Goal: Task Accomplishment & Management: Manage account settings

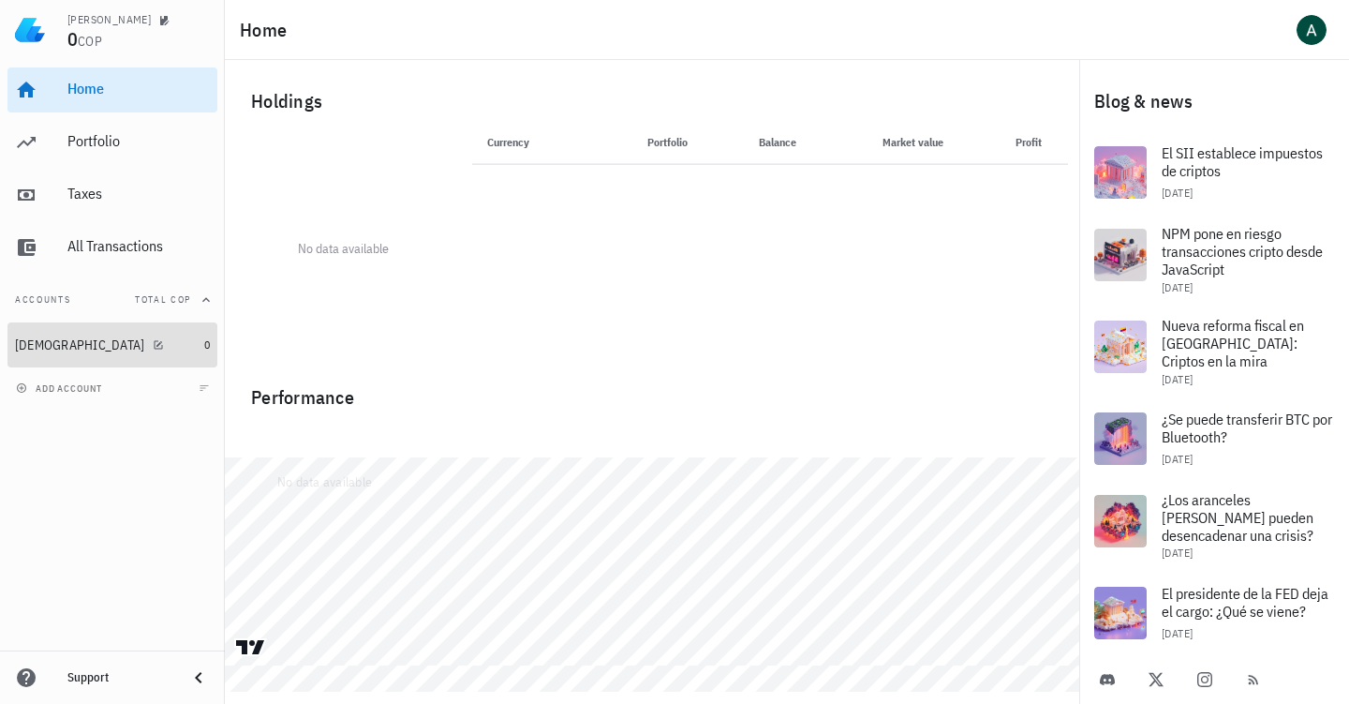
click at [145, 339] on div at bounding box center [154, 344] width 19 height 16
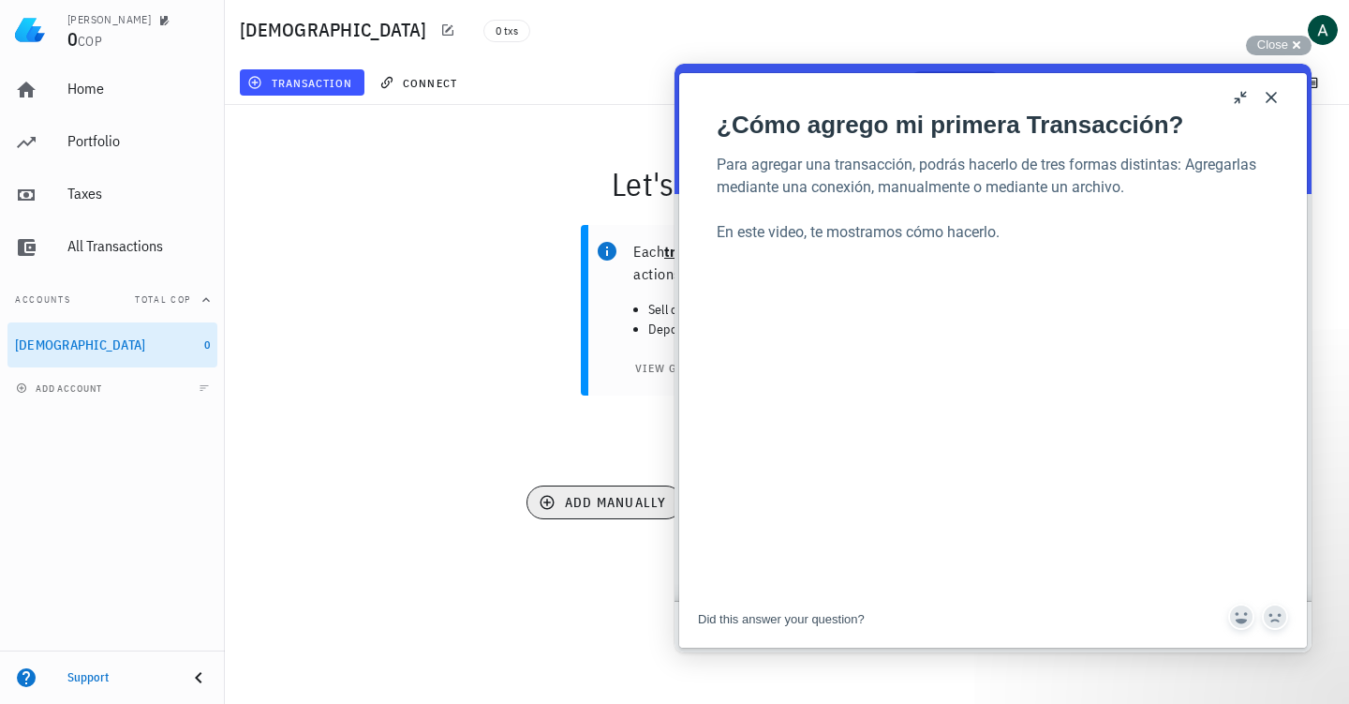
click at [615, 497] on span "add manually" at bounding box center [605, 502] width 124 height 17
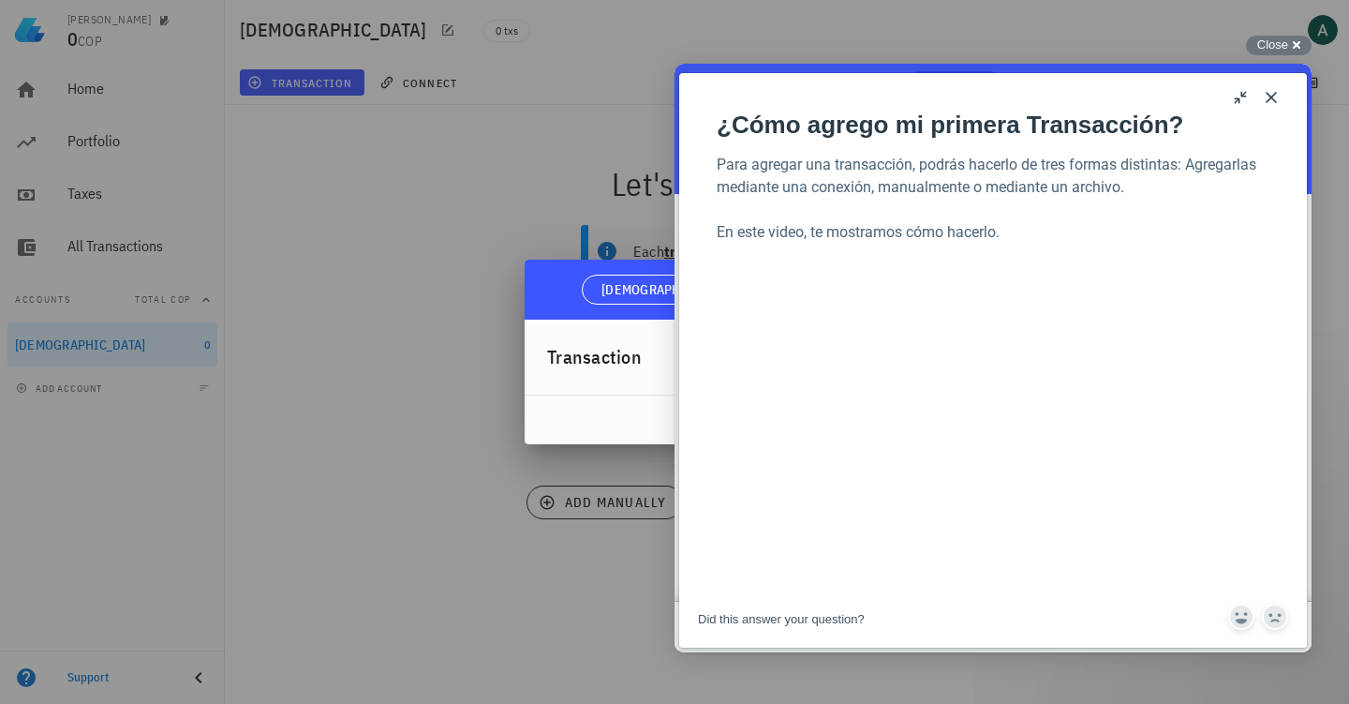
click at [1273, 96] on button "Close" at bounding box center [1271, 97] width 30 height 30
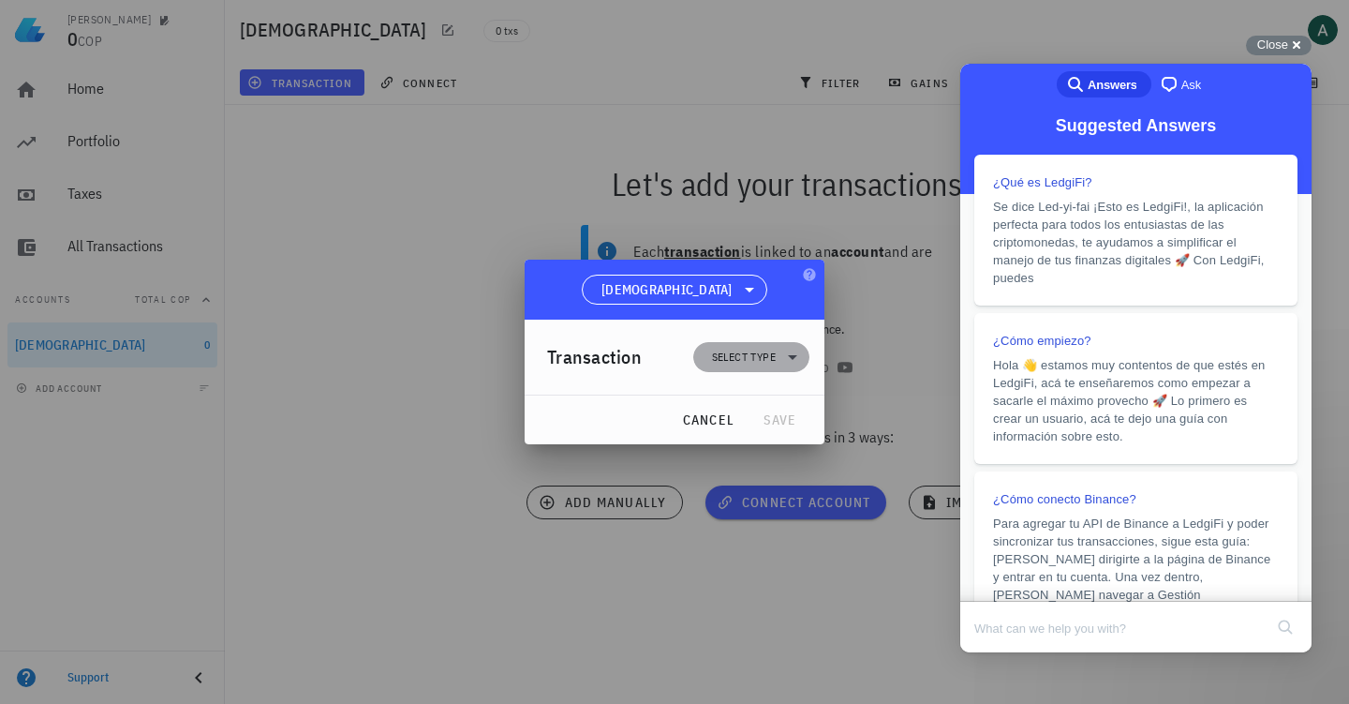
click at [761, 354] on span "Select type" at bounding box center [744, 357] width 64 height 19
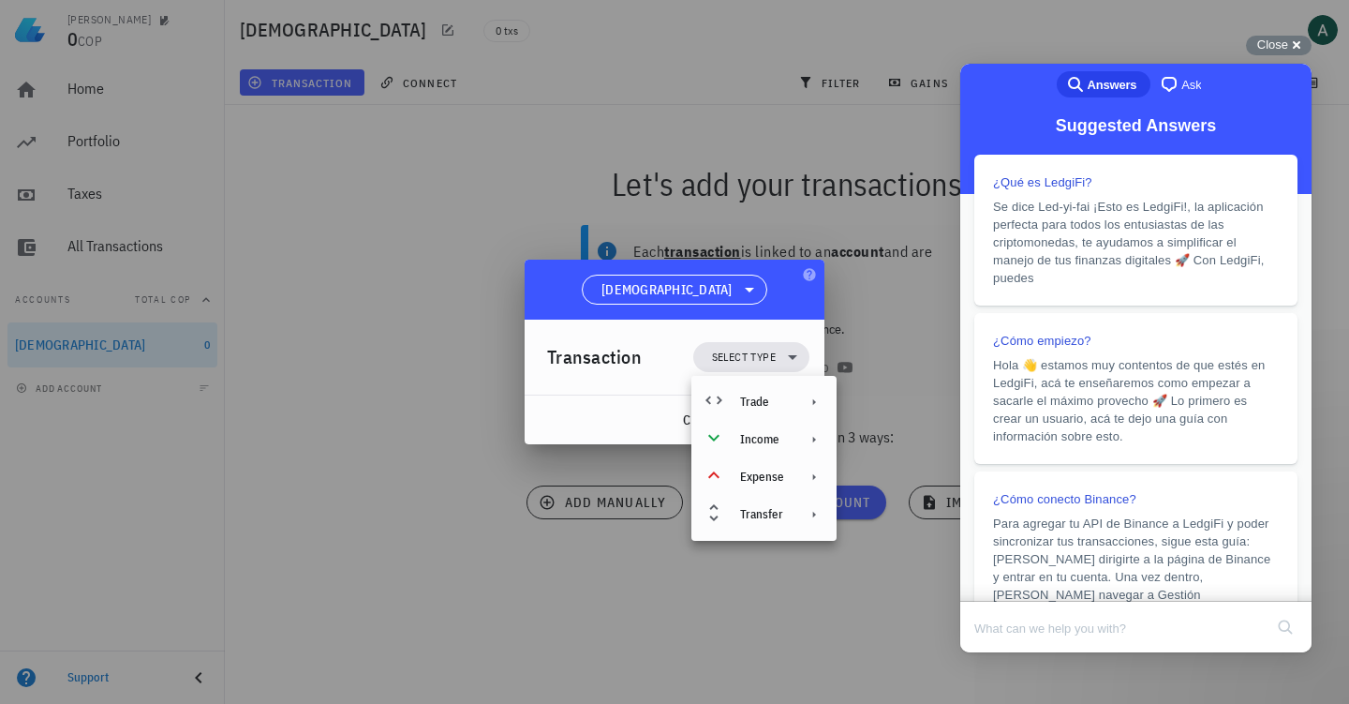
click at [414, 539] on div at bounding box center [674, 352] width 1349 height 704
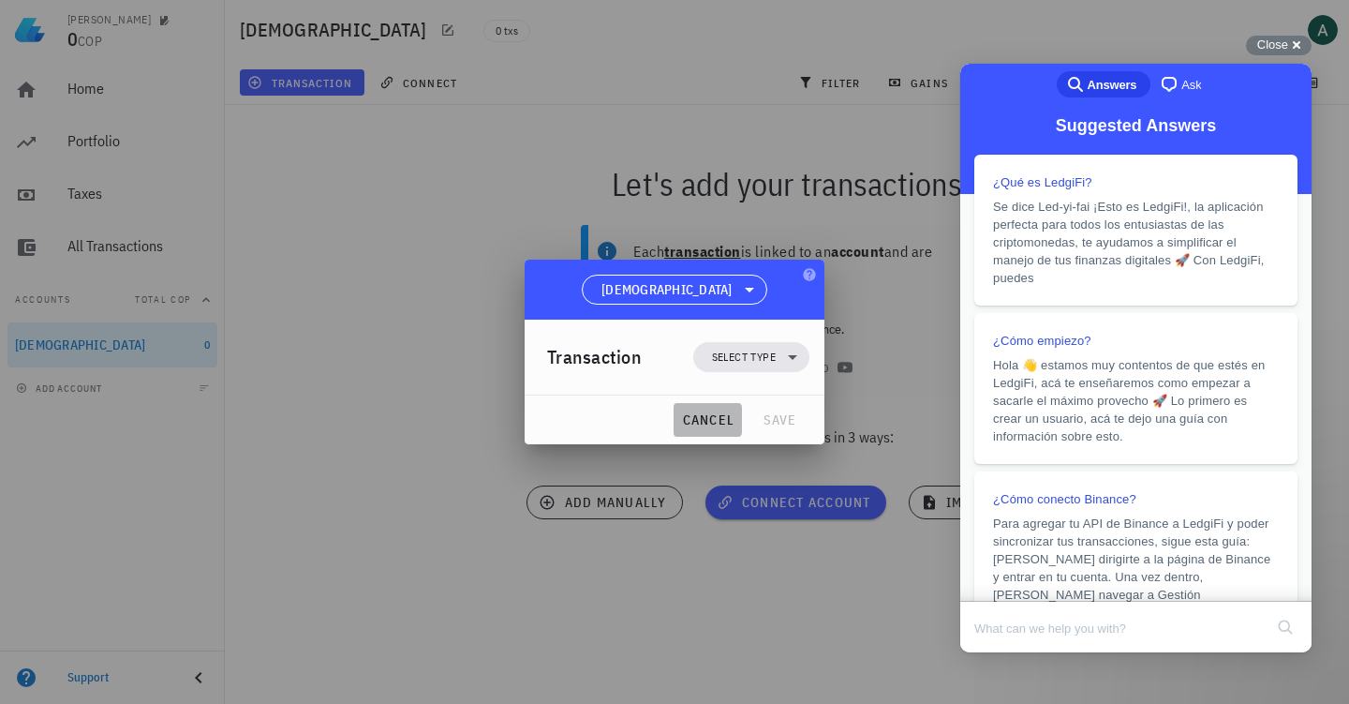
click at [708, 418] on span "cancel" at bounding box center [707, 419] width 53 height 17
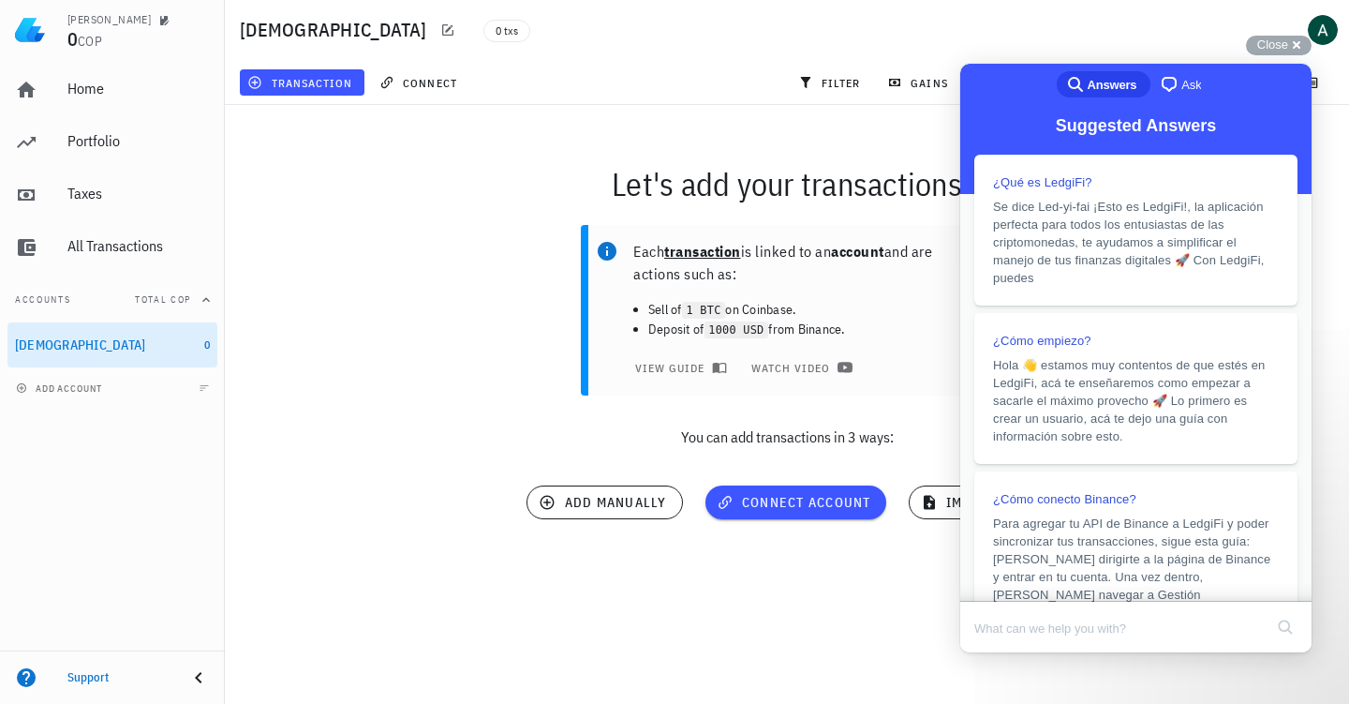
drag, startPoint x: 805, startPoint y: 500, endPoint x: 750, endPoint y: 554, distance: 76.9
click at [750, 554] on div "Let's add your transactions Each transaction is linked to an account and are ac…" at bounding box center [787, 348] width 1147 height 508
click at [755, 534] on span "guide" at bounding box center [762, 532] width 45 height 12
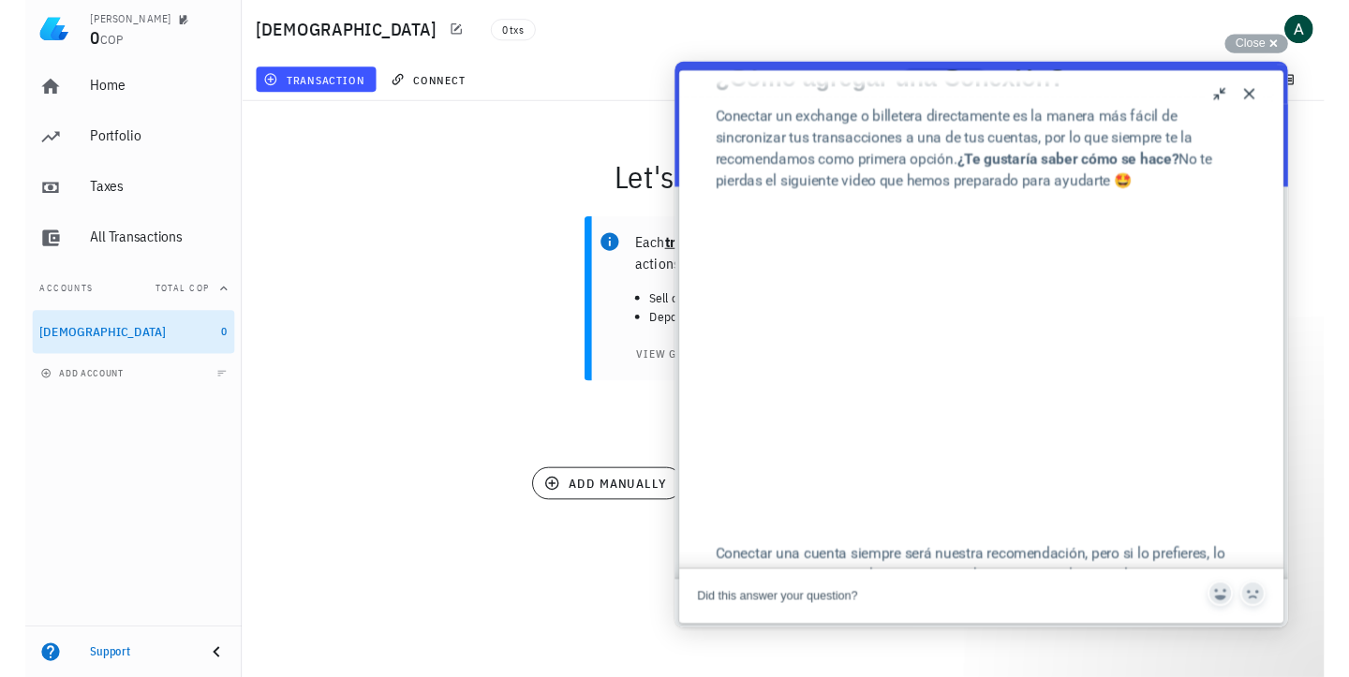
scroll to position [49, 0]
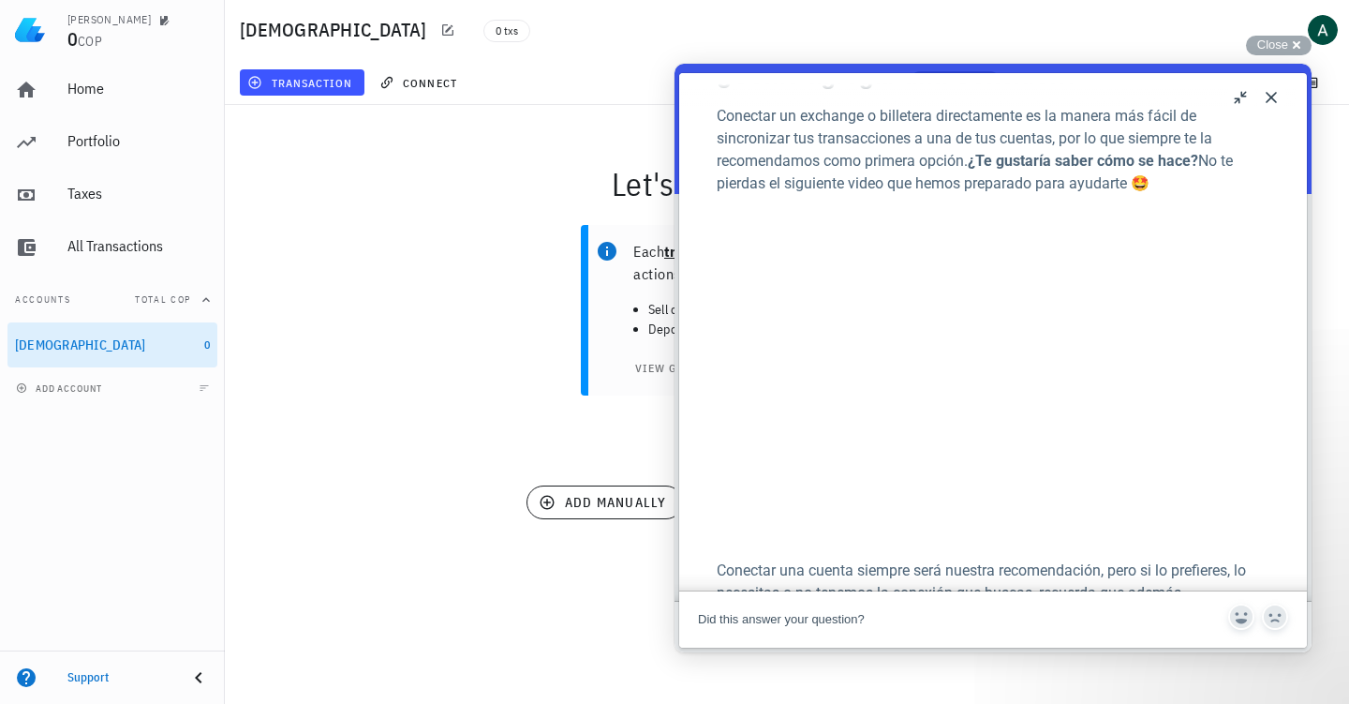
click at [1270, 100] on button "Close" at bounding box center [1271, 97] width 30 height 30
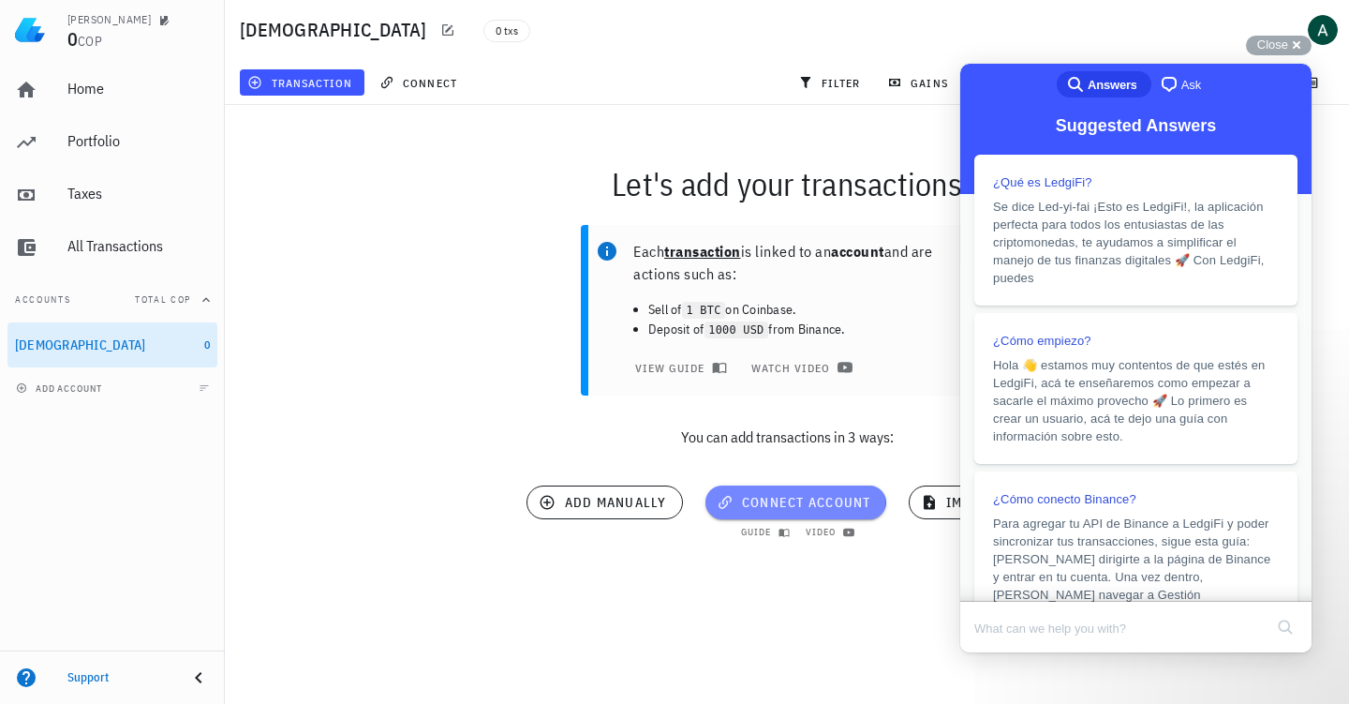
click at [821, 499] on span "connect account" at bounding box center [796, 502] width 151 height 17
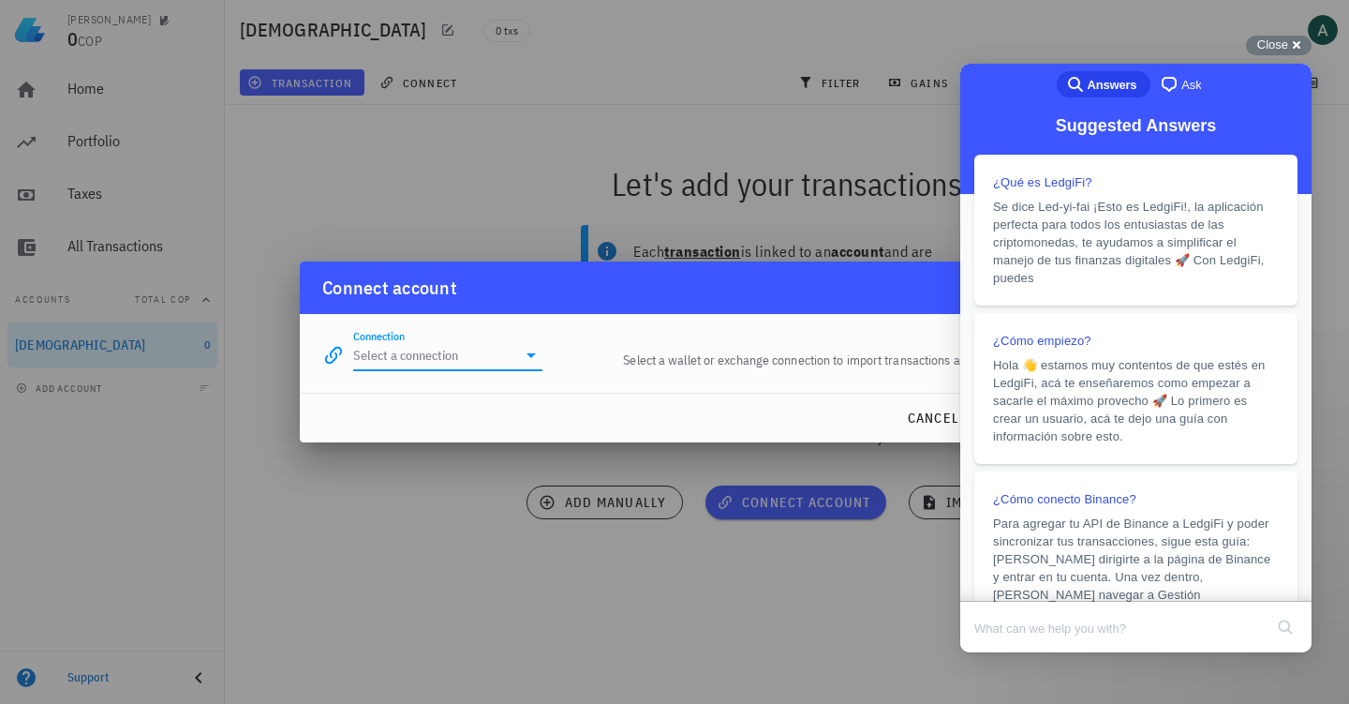
click at [509, 349] on input "Connection" at bounding box center [434, 355] width 163 height 30
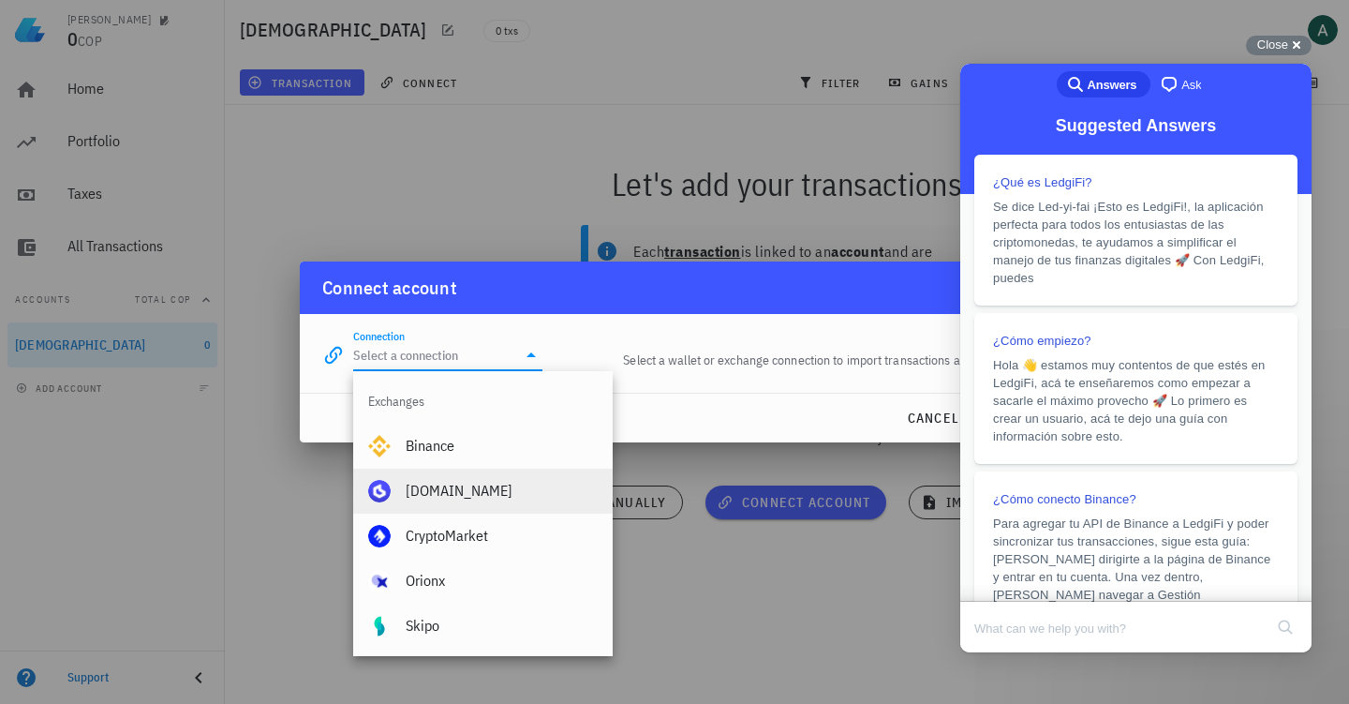
click at [430, 487] on div "[DOMAIN_NAME]" at bounding box center [502, 491] width 192 height 18
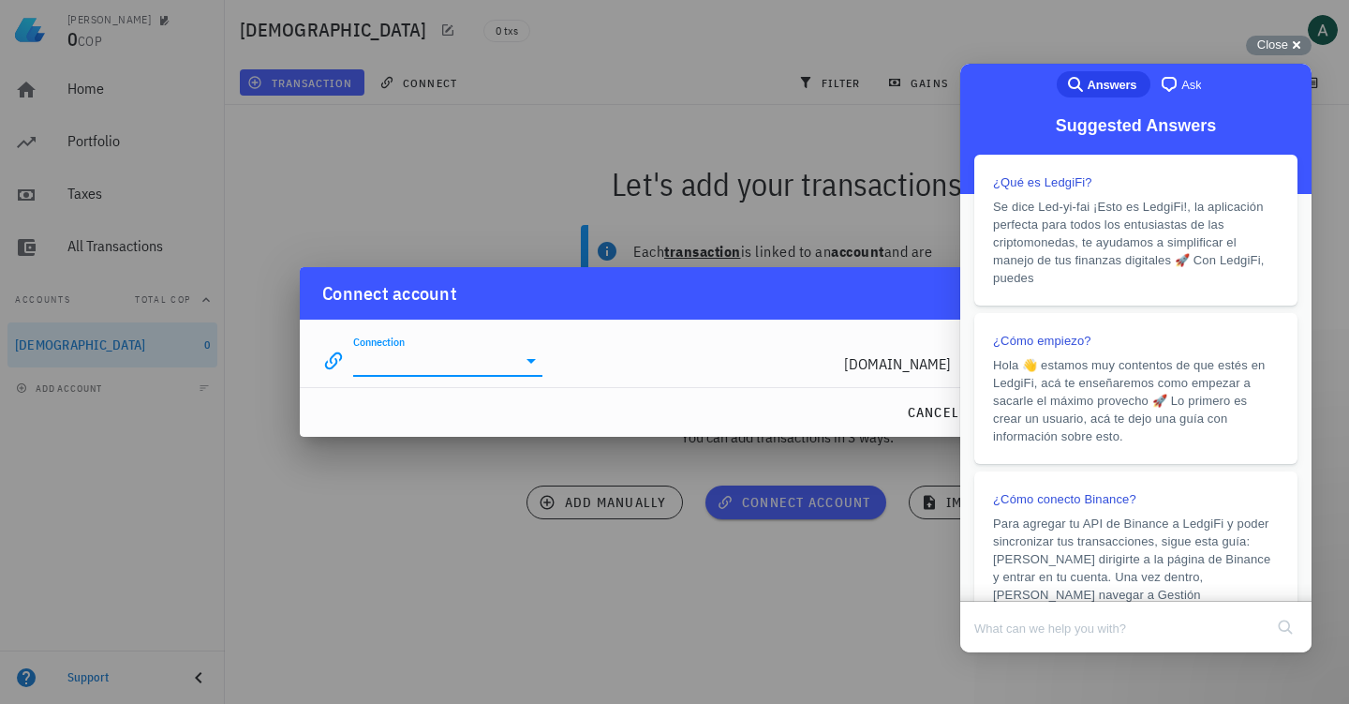
type input "[DOMAIN_NAME]"
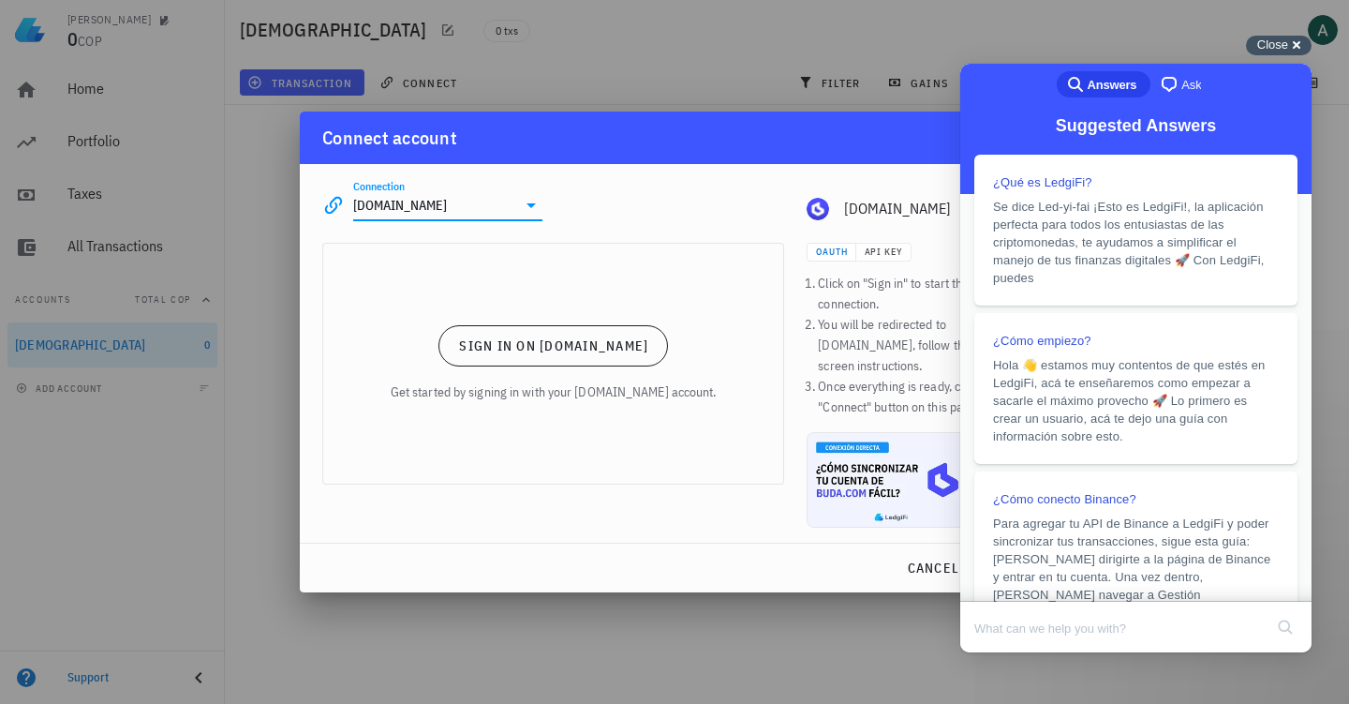
click at [1271, 46] on span "Close" at bounding box center [1272, 44] width 31 height 14
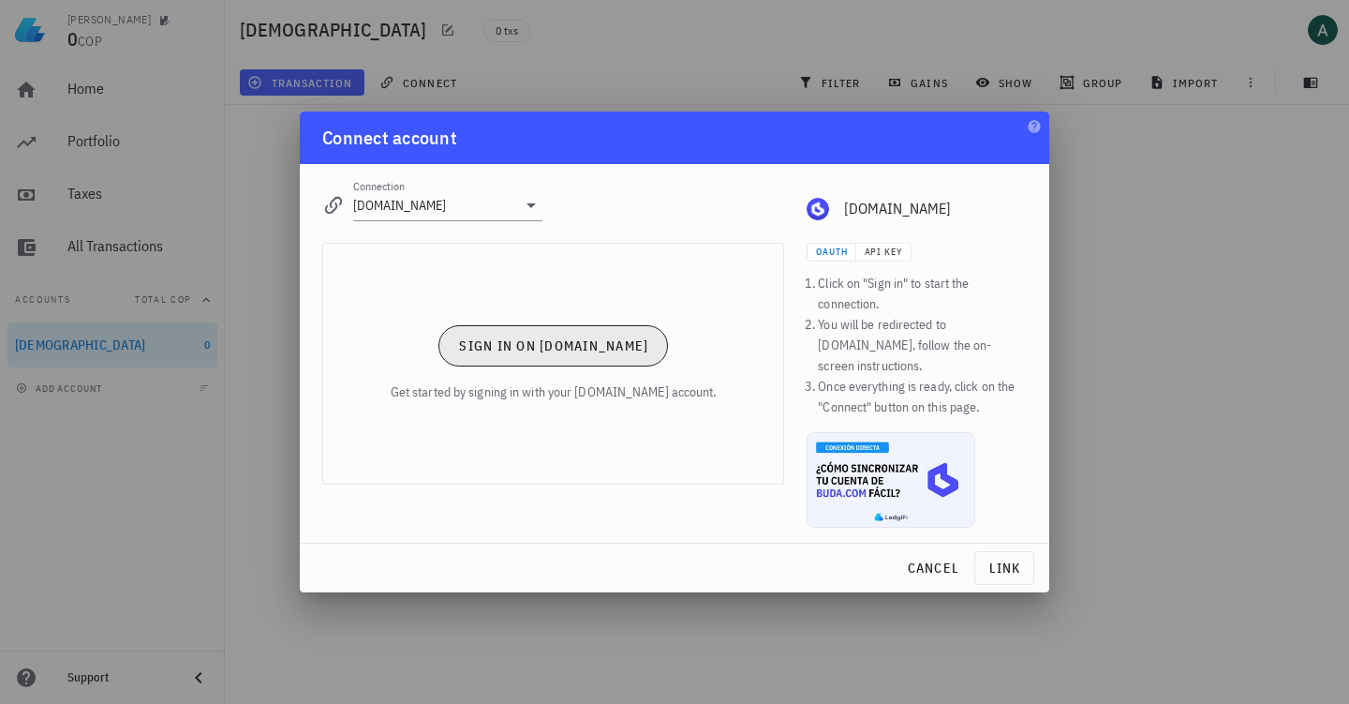
click at [578, 354] on span "Sign in on [DOMAIN_NAME]" at bounding box center [553, 345] width 190 height 17
click at [543, 354] on span "Sign in on [DOMAIN_NAME]" at bounding box center [553, 345] width 190 height 17
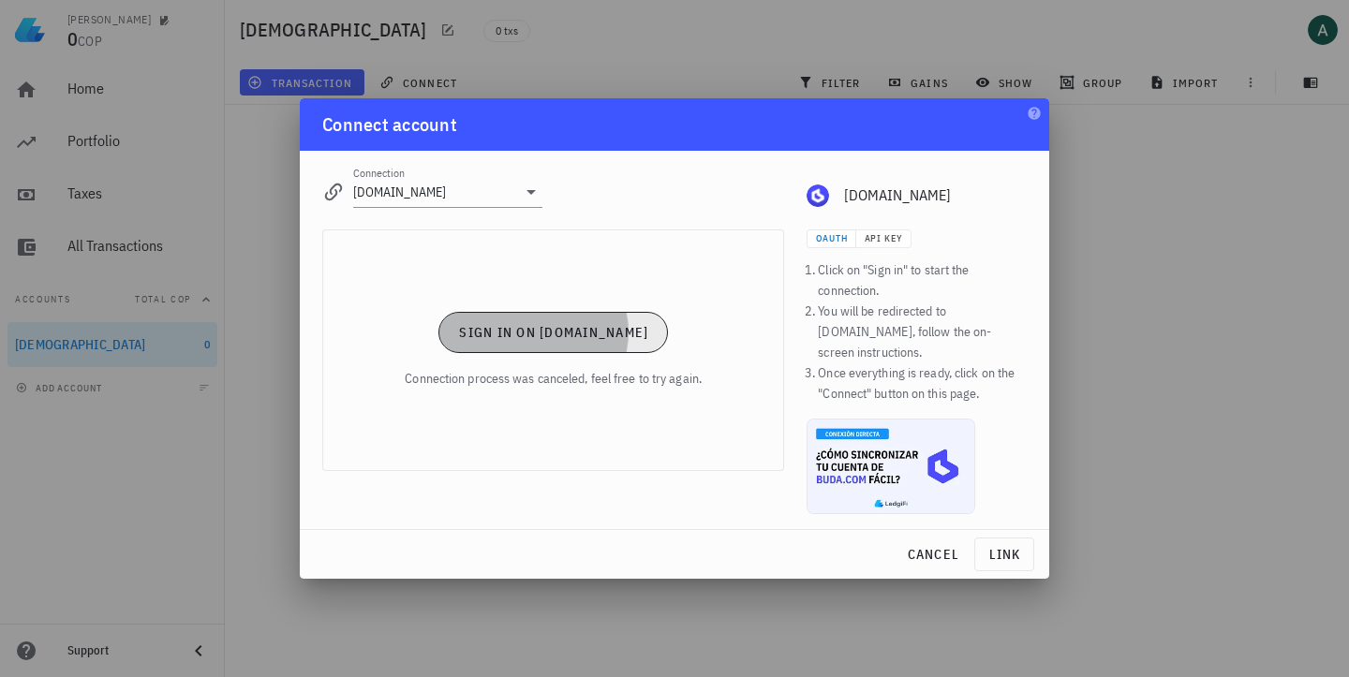
click at [583, 341] on span "Sign in on [DOMAIN_NAME]" at bounding box center [553, 332] width 190 height 17
click at [1008, 552] on span "link" at bounding box center [1004, 554] width 43 height 17
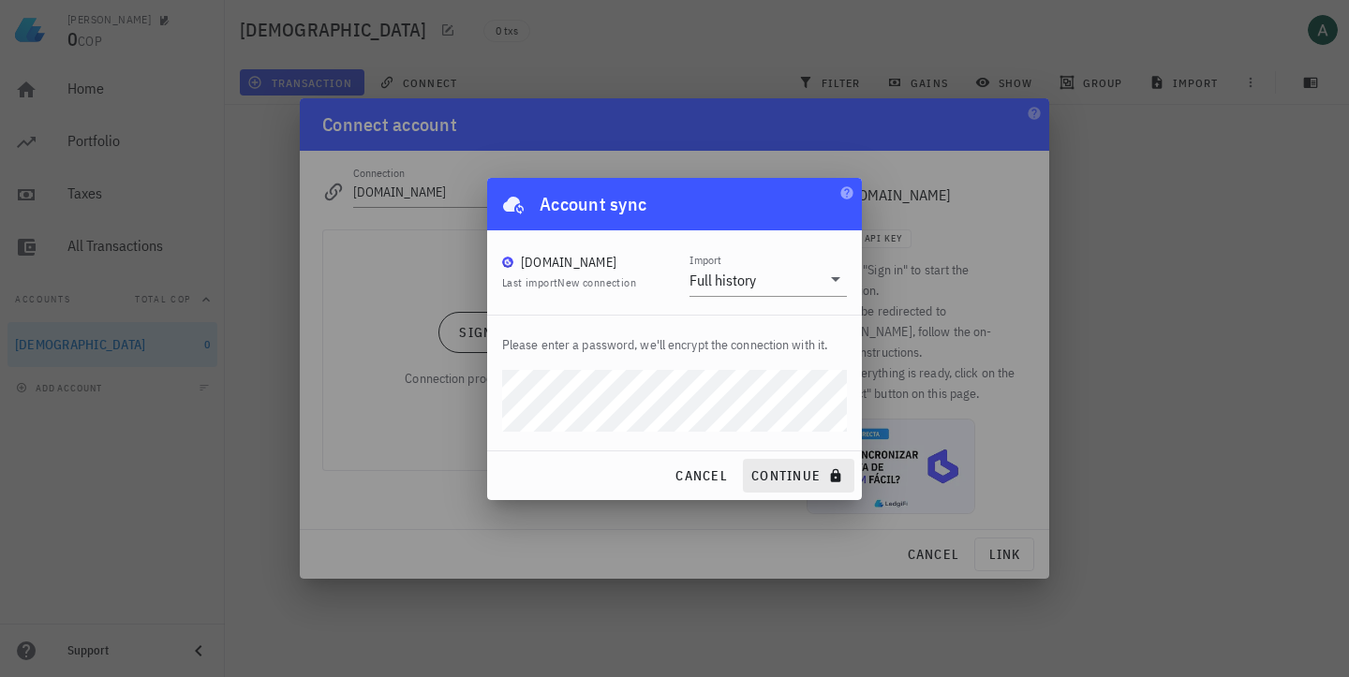
click at [801, 480] on span "continue" at bounding box center [799, 476] width 97 height 17
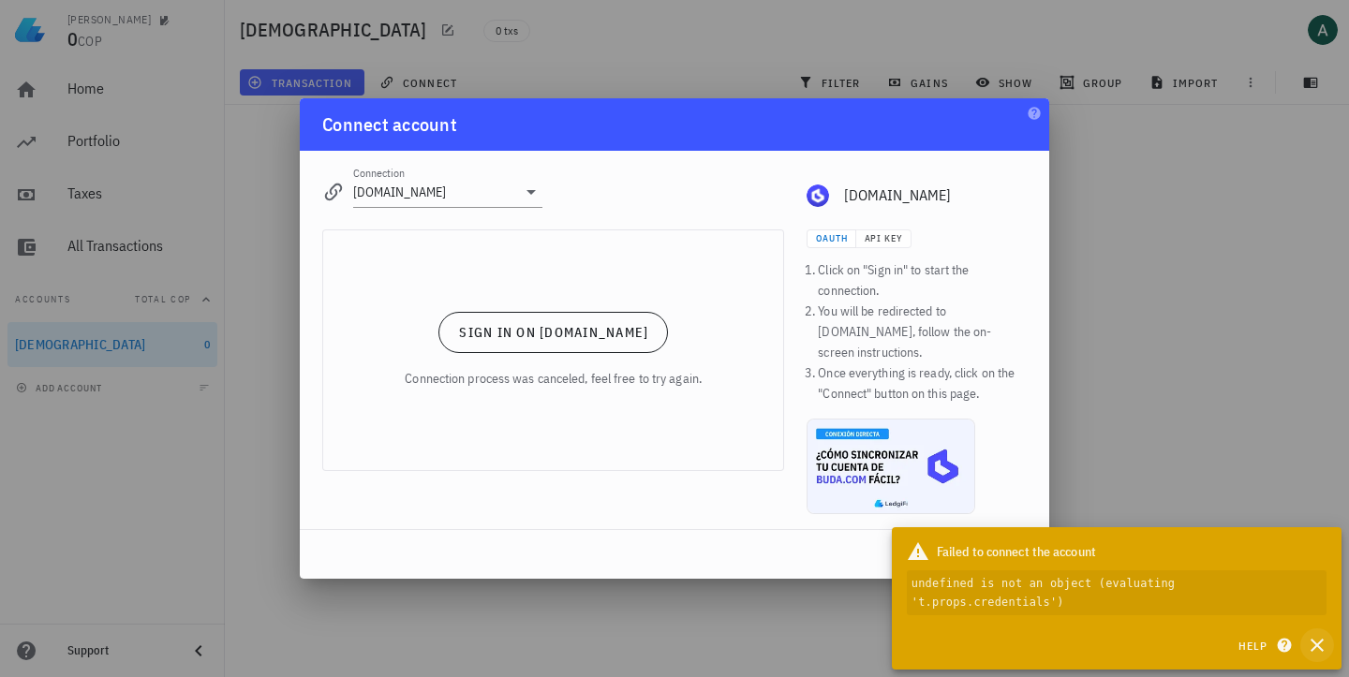
click at [1319, 647] on icon "button" at bounding box center [1317, 645] width 13 height 13
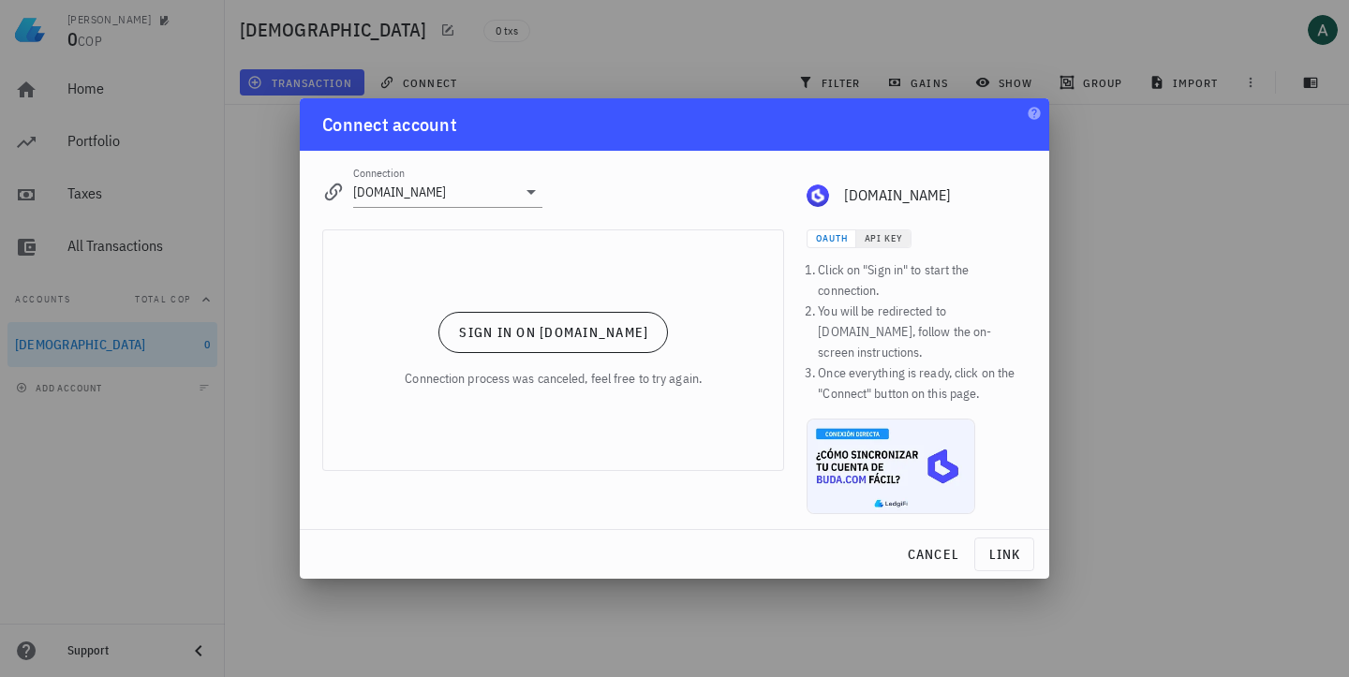
click at [882, 245] on span "API Key" at bounding box center [883, 238] width 39 height 12
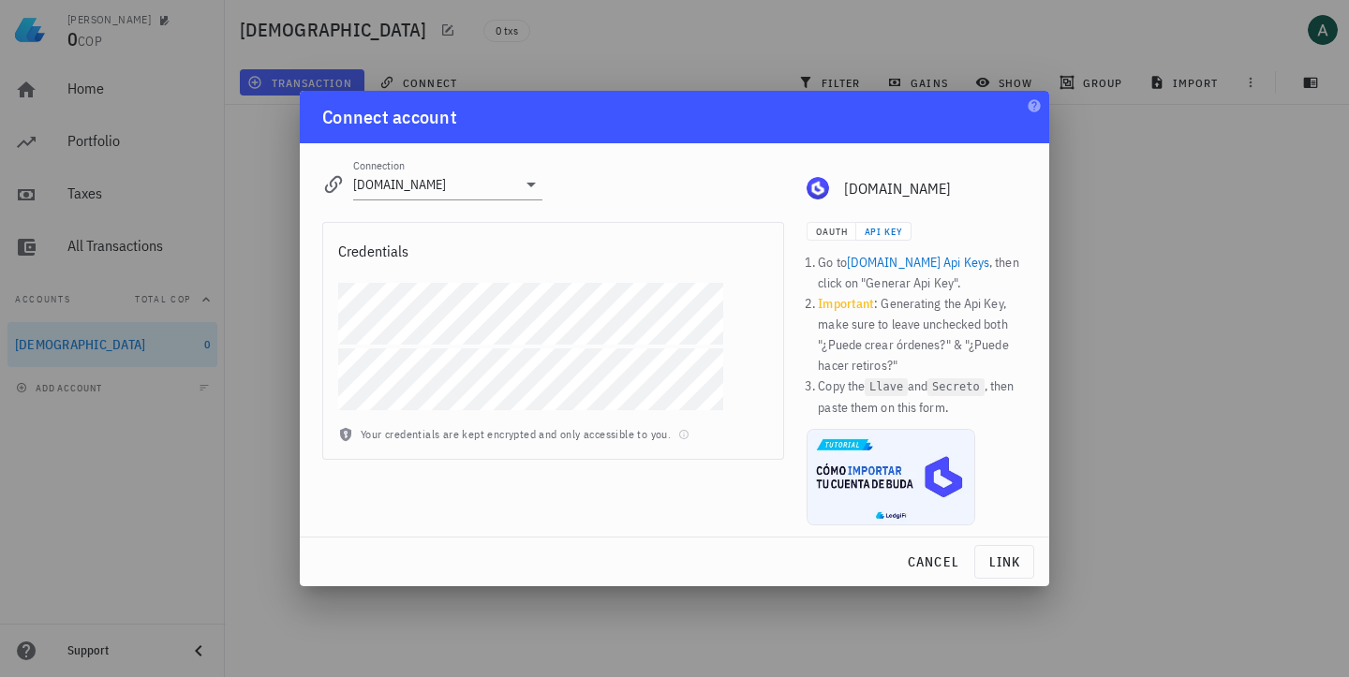
click at [897, 262] on link "[DOMAIN_NAME] Api Keys" at bounding box center [918, 262] width 142 height 17
click at [643, 439] on div "Your credentials are kept encrypted and only accessible to you." at bounding box center [553, 442] width 460 height 34
click at [994, 558] on span "link" at bounding box center [1004, 562] width 43 height 17
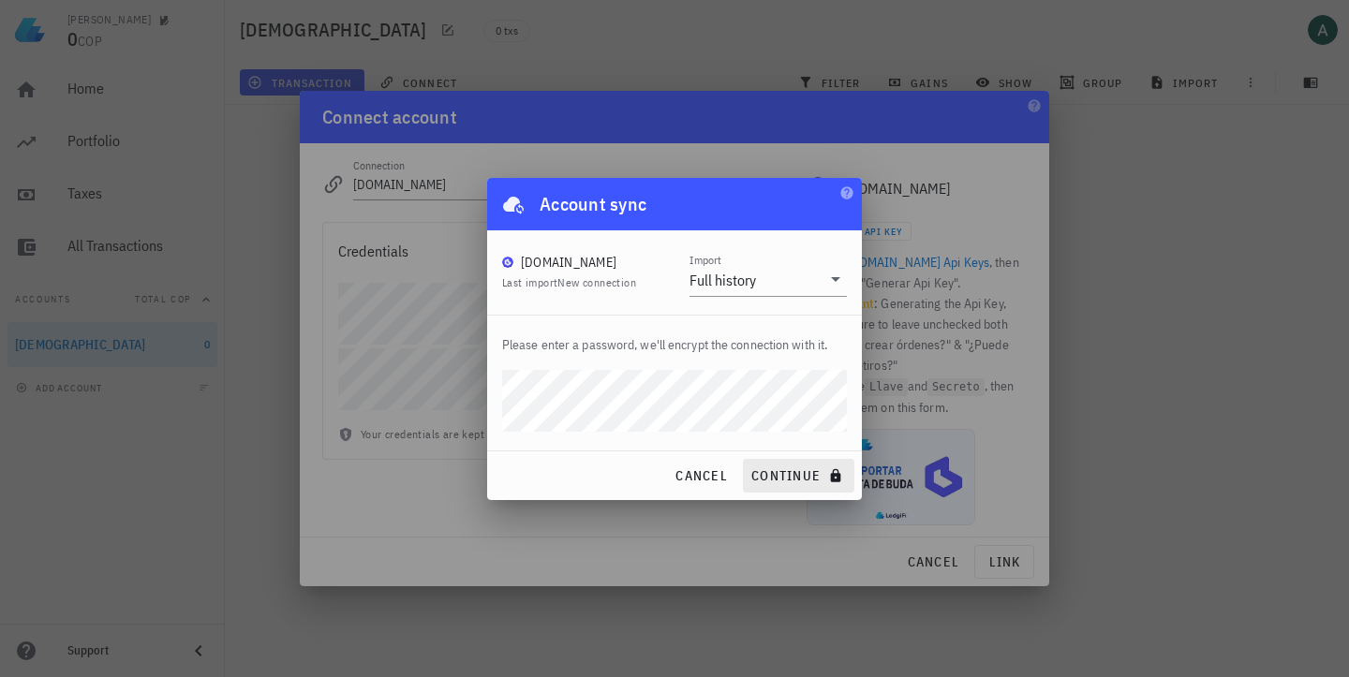
click at [798, 474] on span "continue" at bounding box center [799, 476] width 97 height 17
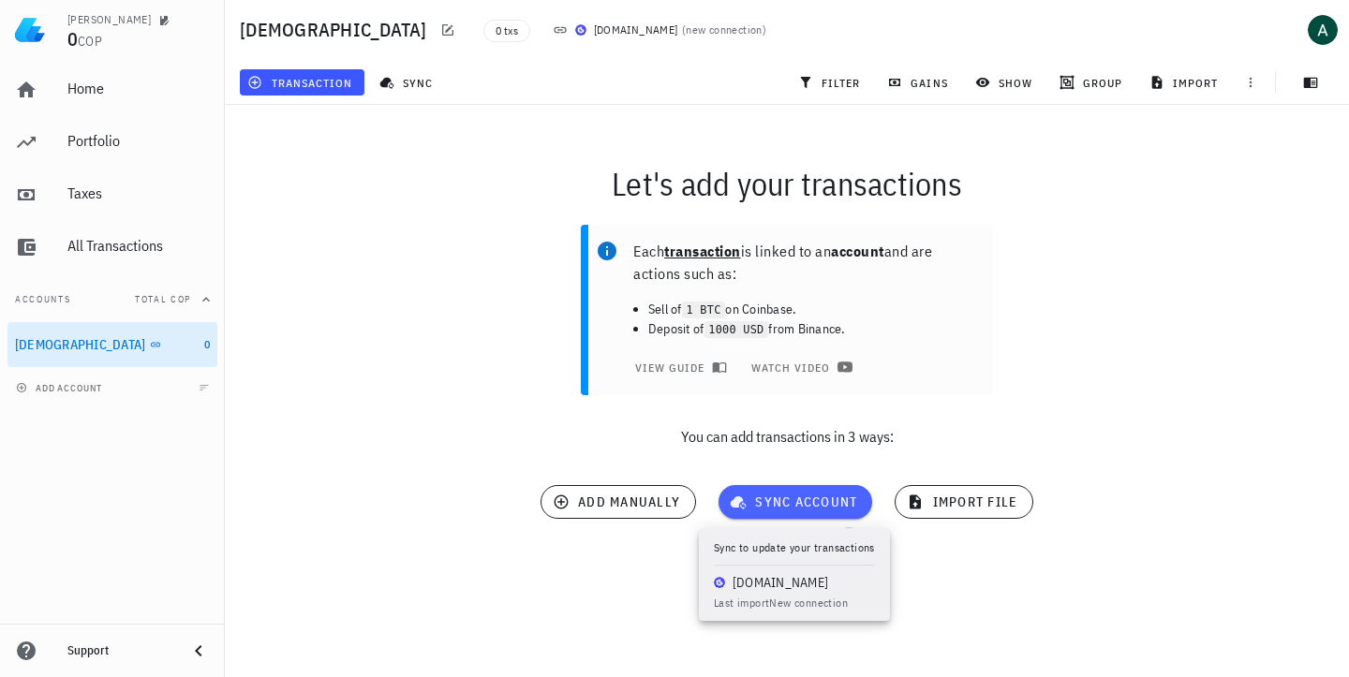
click at [798, 501] on span "sync account" at bounding box center [796, 502] width 124 height 17
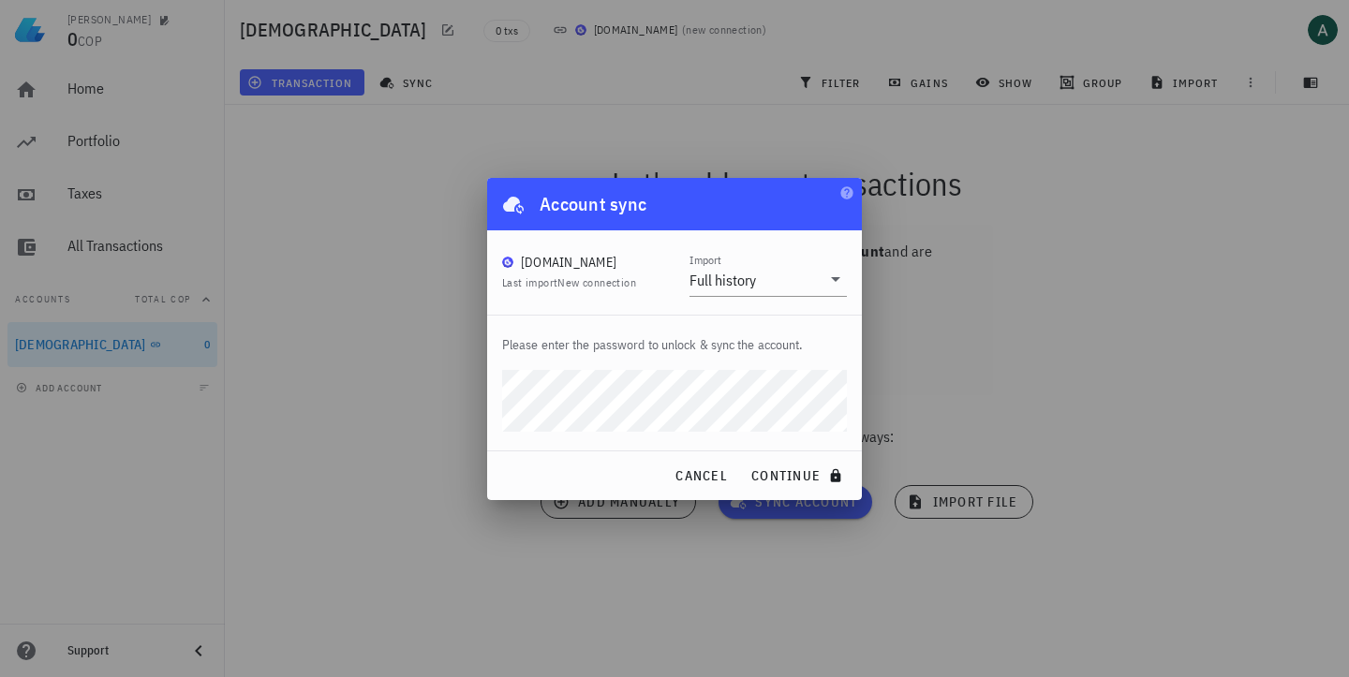
click at [361, 537] on div at bounding box center [674, 338] width 1349 height 677
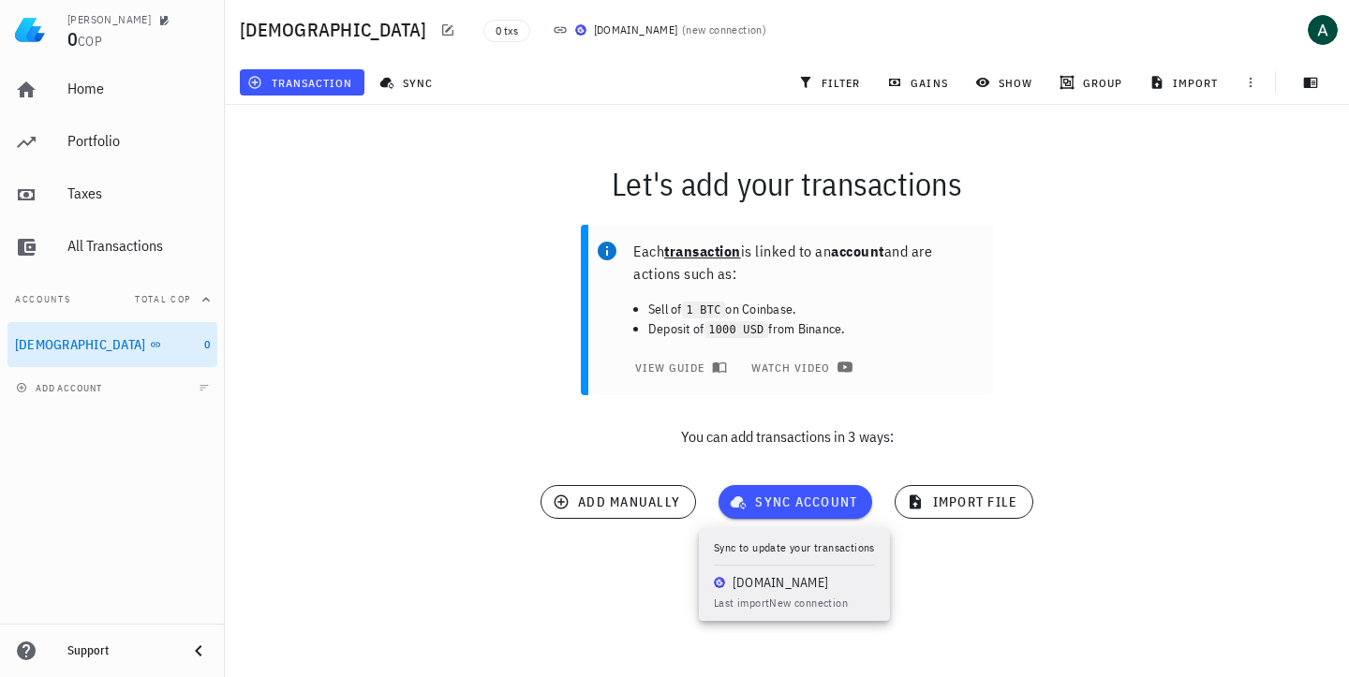
click at [962, 599] on div "Let's add your transactions Each transaction is linked to an account and are ac…" at bounding box center [787, 348] width 1147 height 508
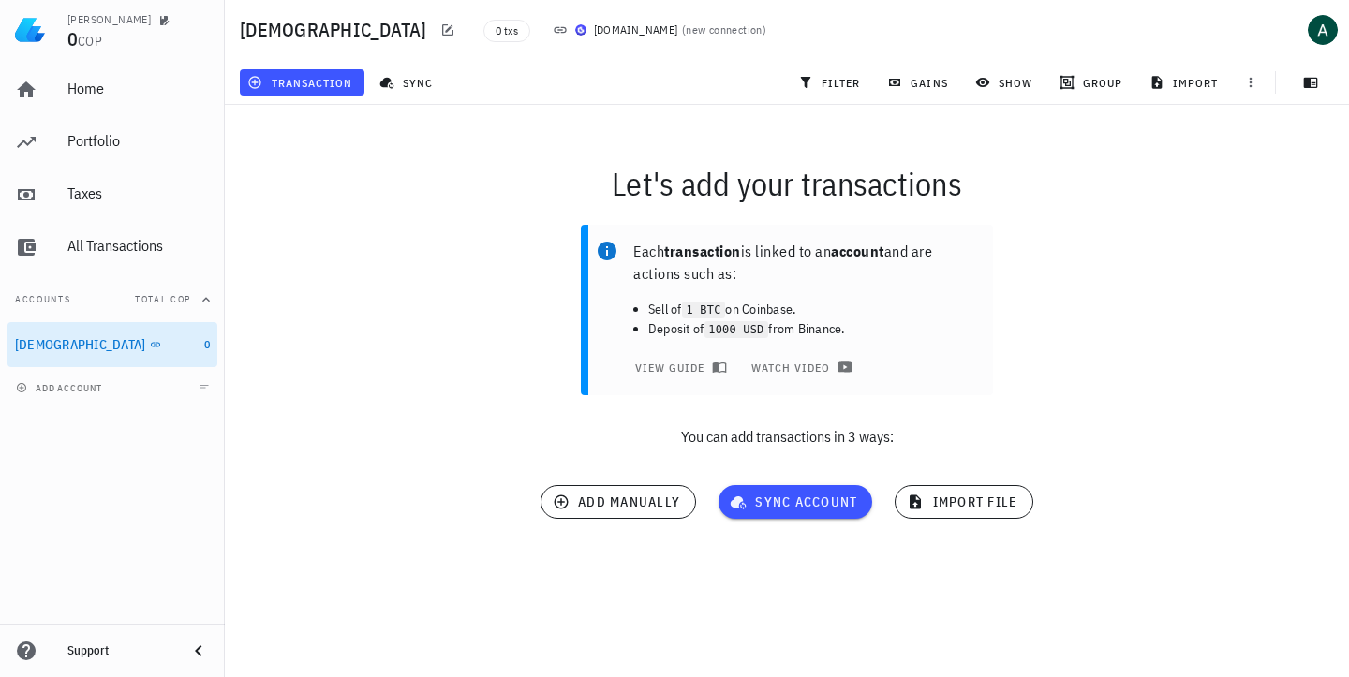
scroll to position [0, 0]
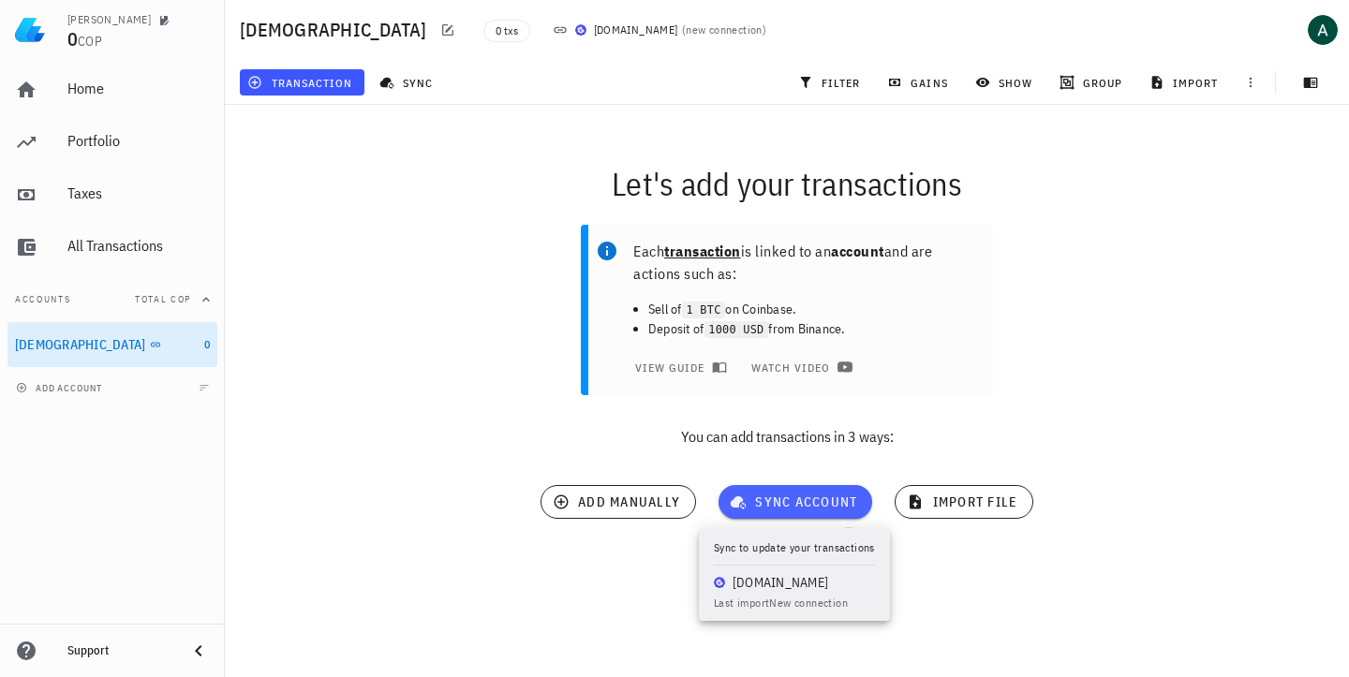
click at [806, 505] on span "sync account" at bounding box center [796, 502] width 124 height 17
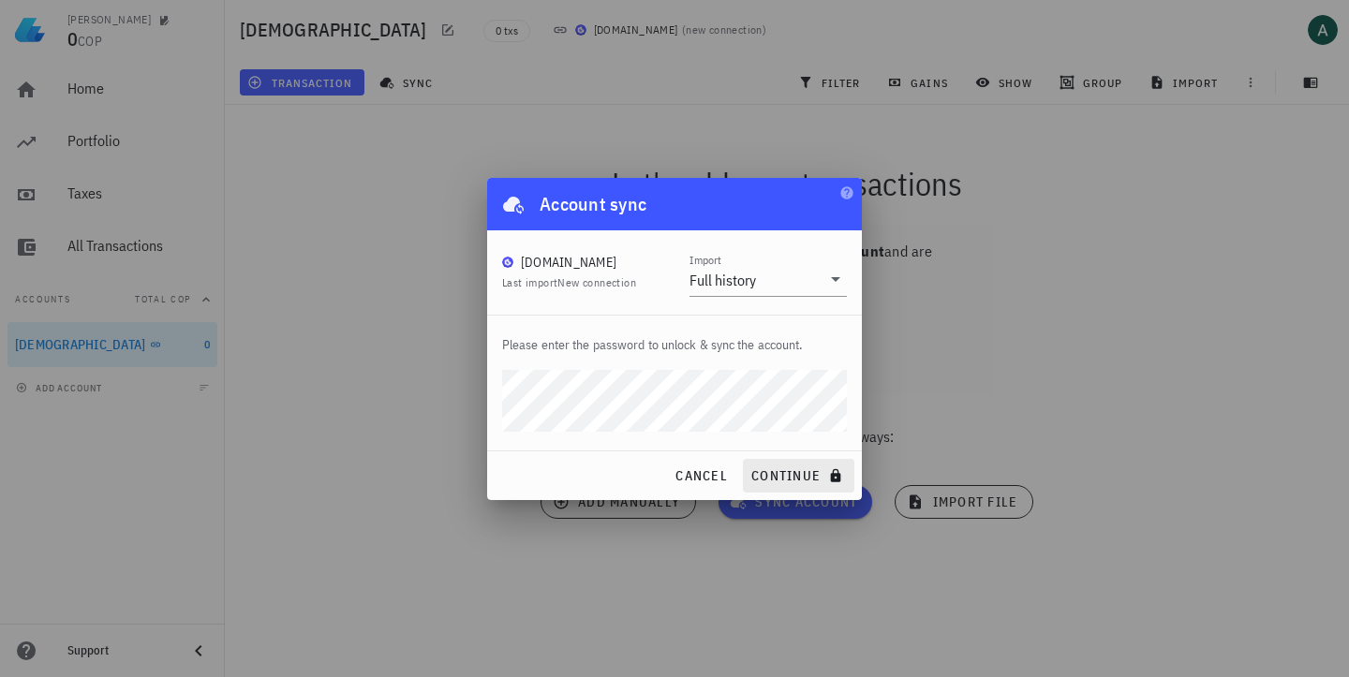
click at [786, 468] on span "continue" at bounding box center [799, 476] width 97 height 17
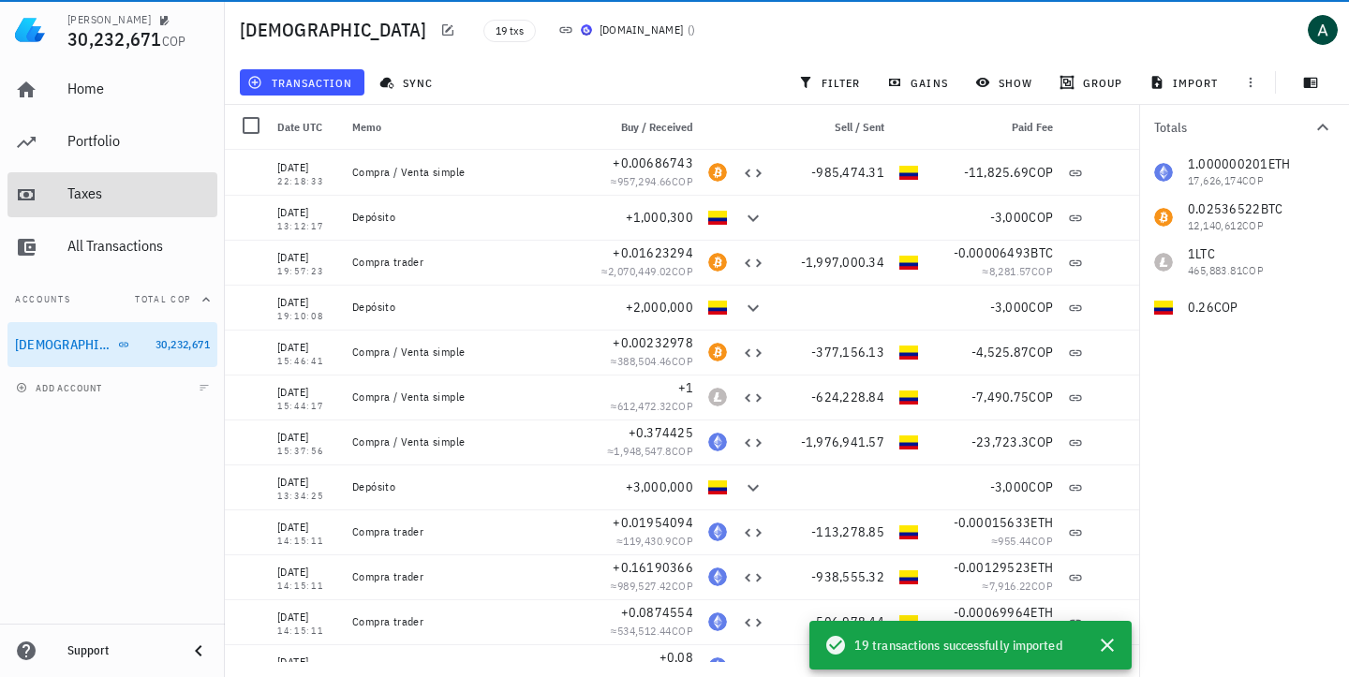
click at [78, 194] on div "Taxes" at bounding box center [138, 194] width 142 height 18
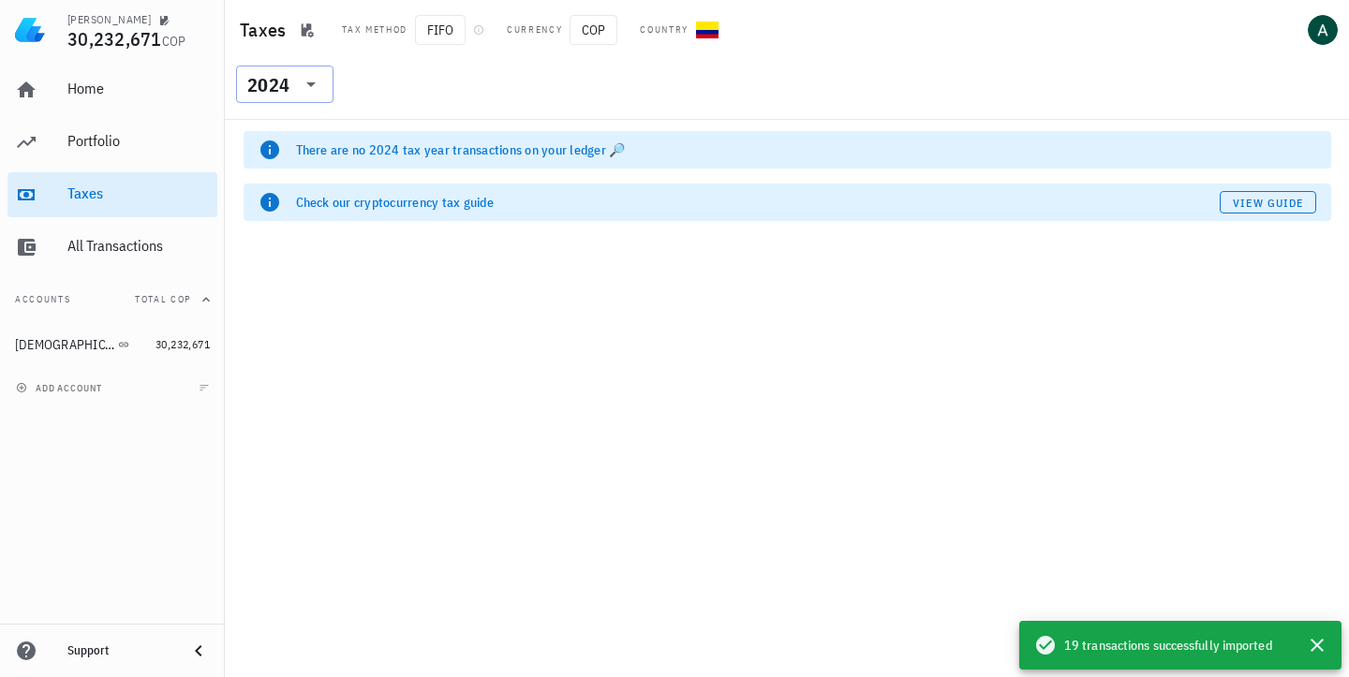
click at [311, 87] on icon at bounding box center [310, 84] width 9 height 5
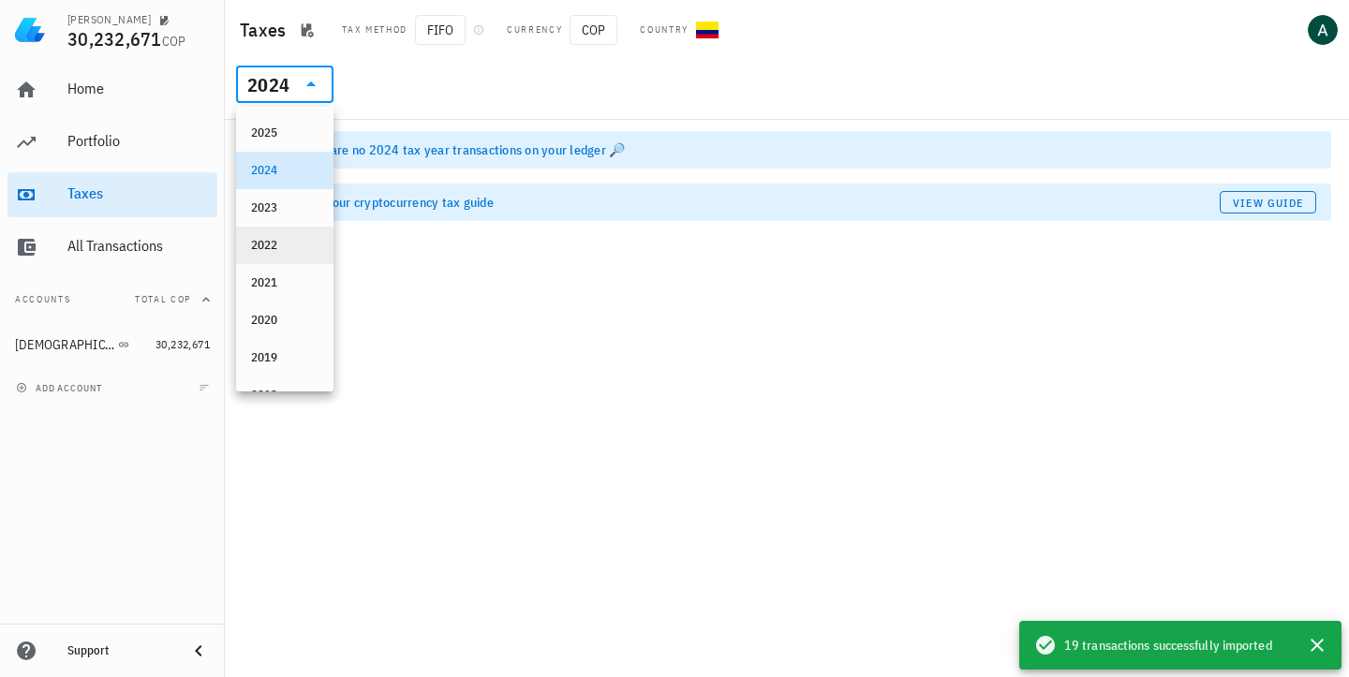
click at [274, 244] on div "2022" at bounding box center [284, 245] width 67 height 15
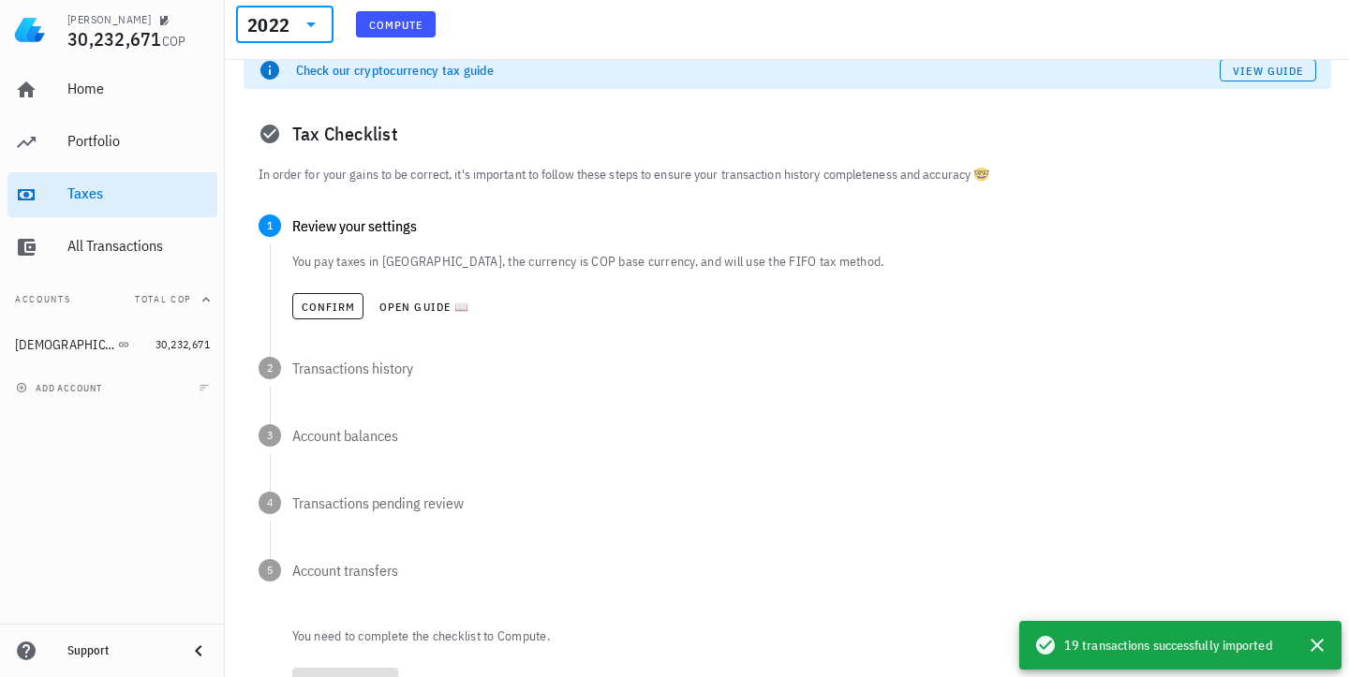
scroll to position [85, 0]
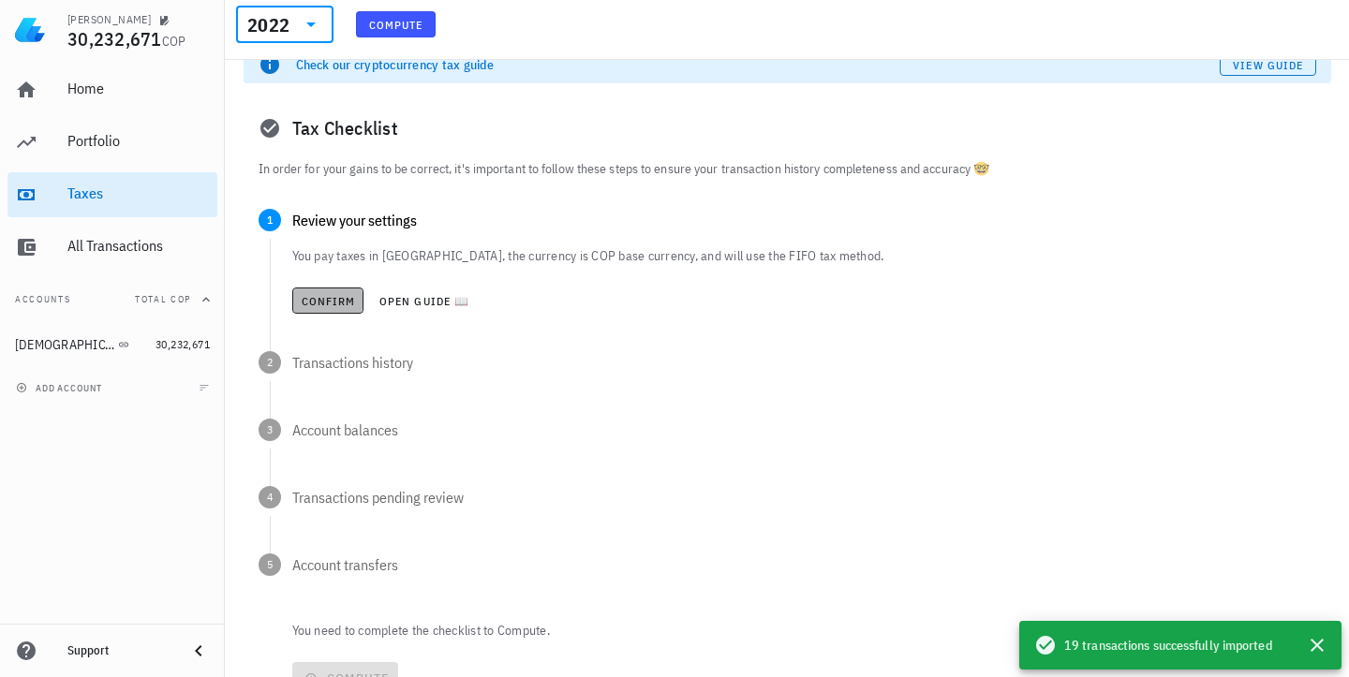
click at [319, 300] on span "Confirm" at bounding box center [328, 301] width 55 height 14
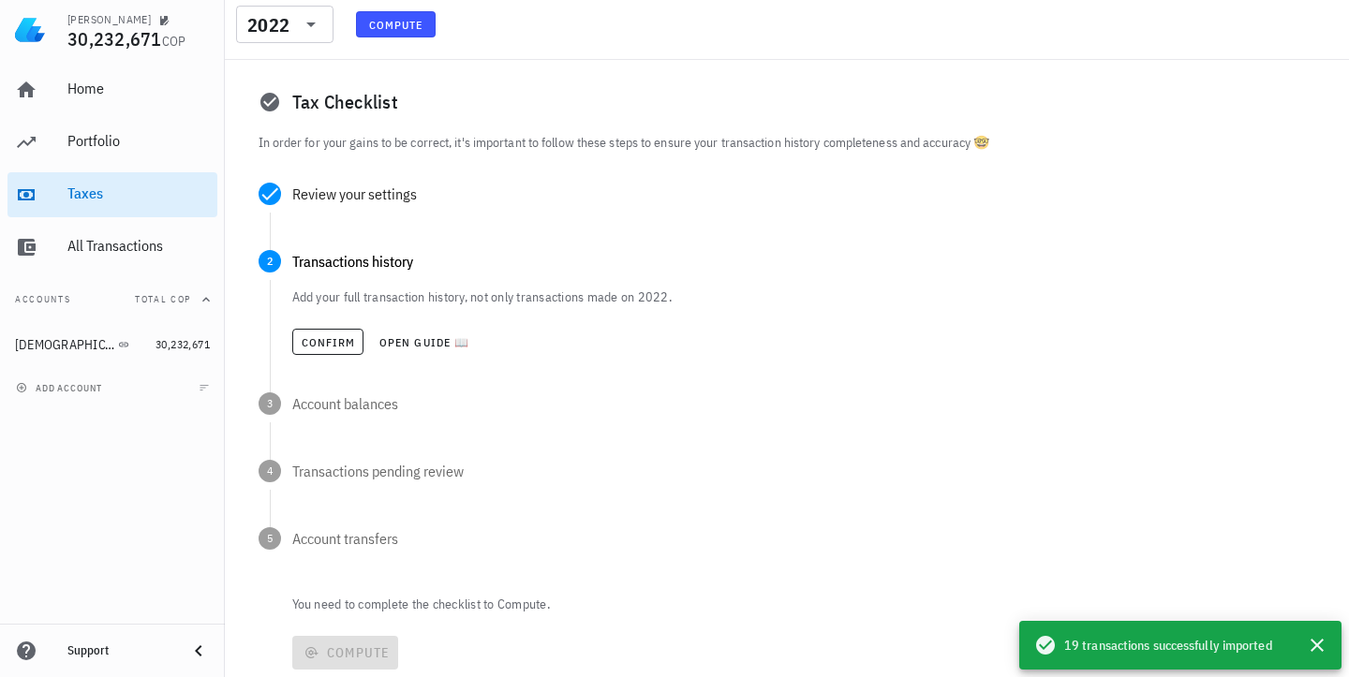
scroll to position [133, 0]
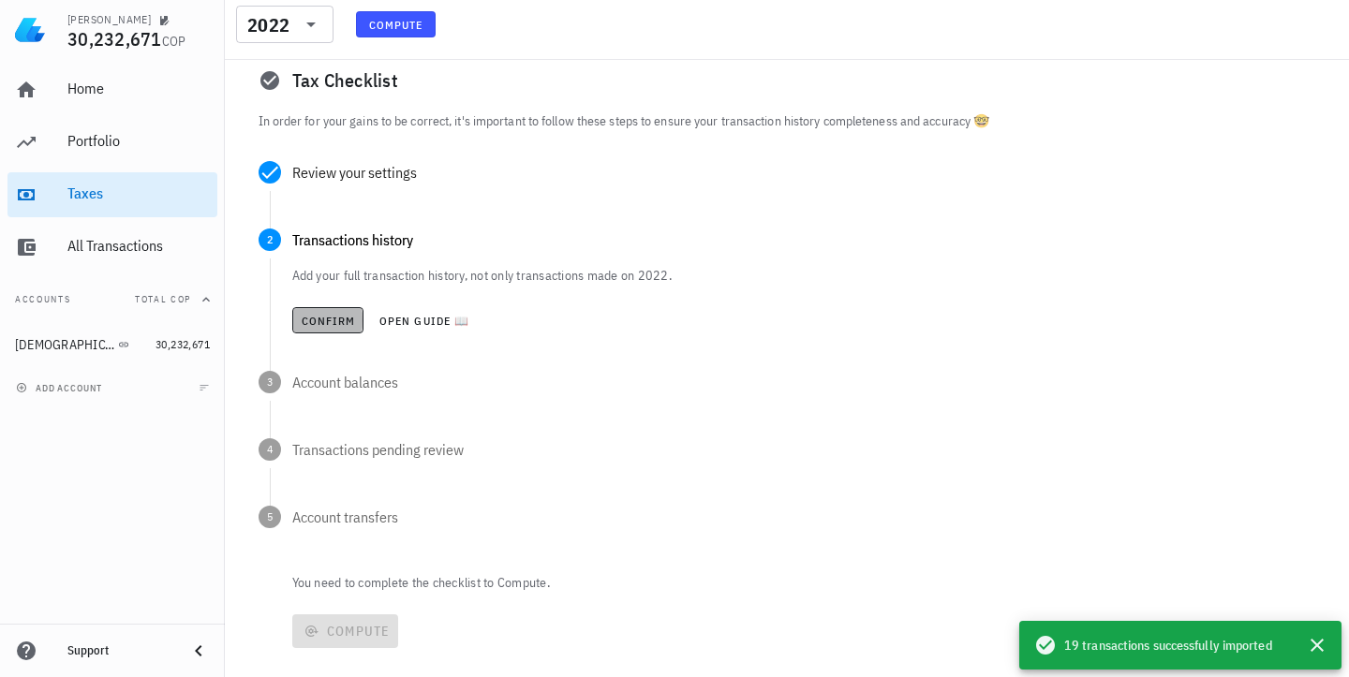
click at [324, 322] on span "Confirm" at bounding box center [328, 321] width 55 height 14
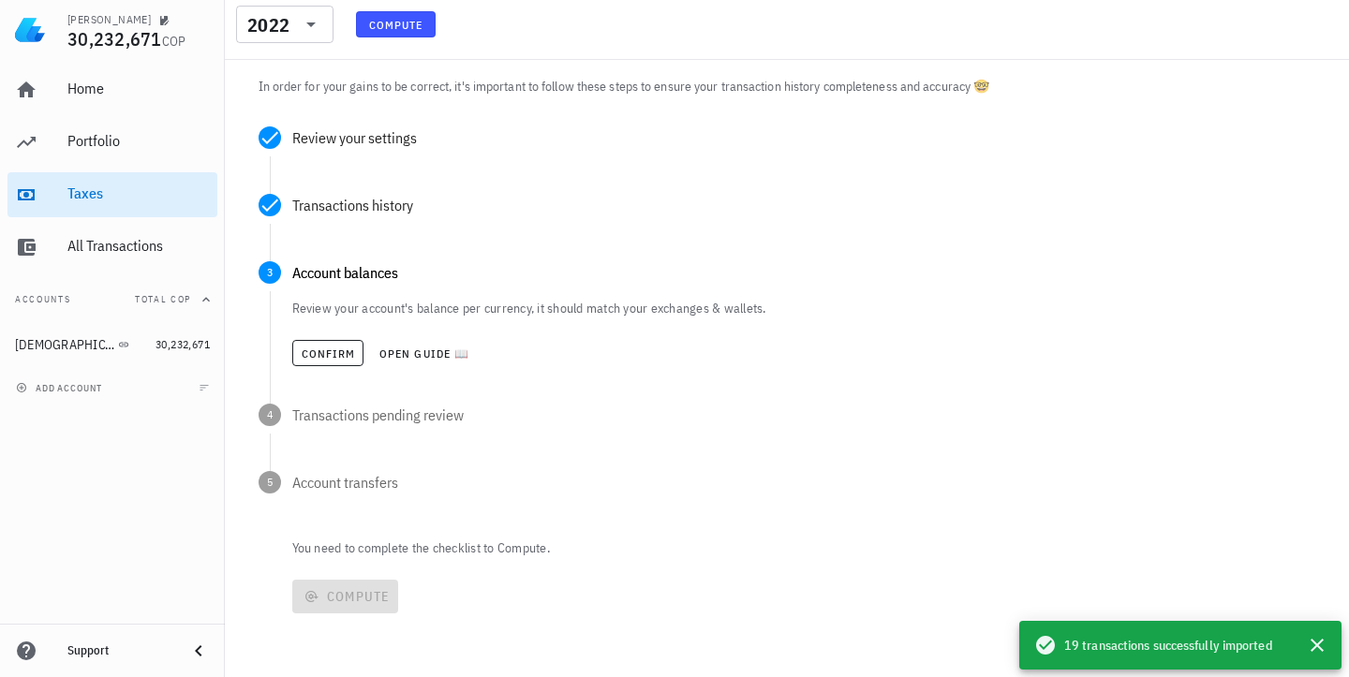
scroll to position [168, 0]
click at [323, 352] on span "Confirm" at bounding box center [328, 354] width 55 height 14
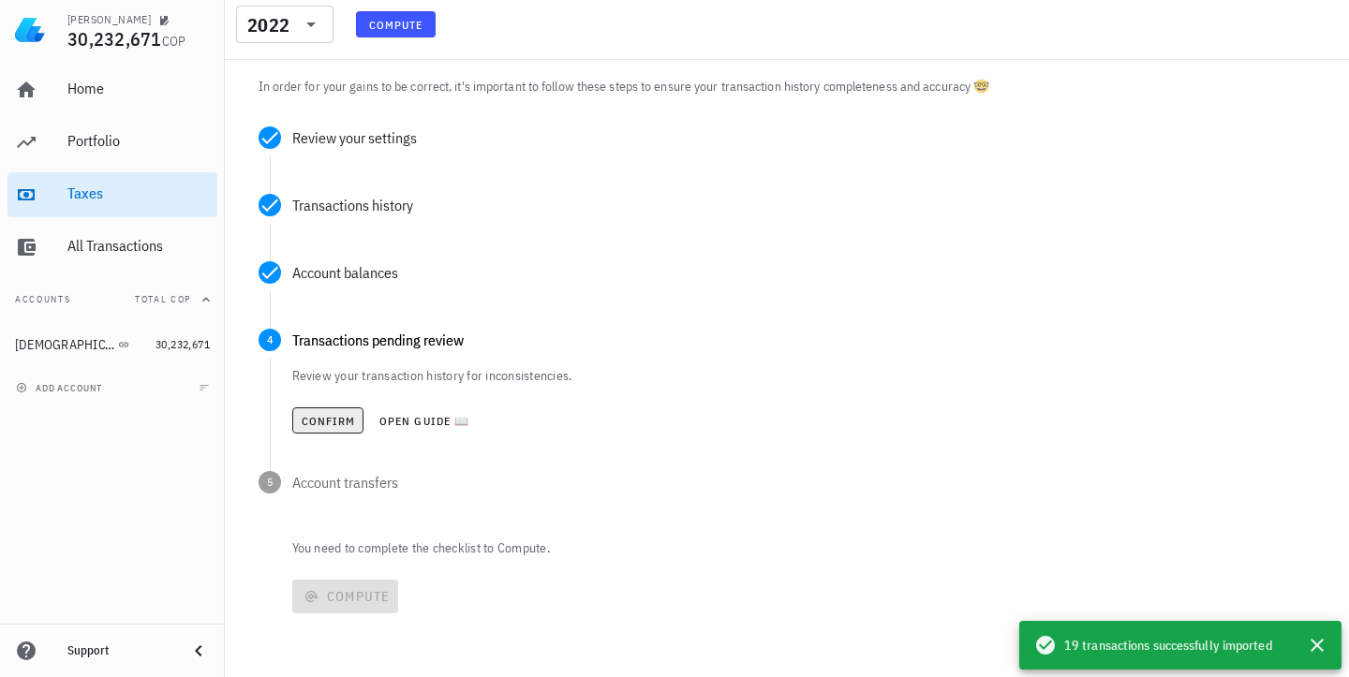
click at [322, 421] on span "Confirm" at bounding box center [328, 421] width 55 height 14
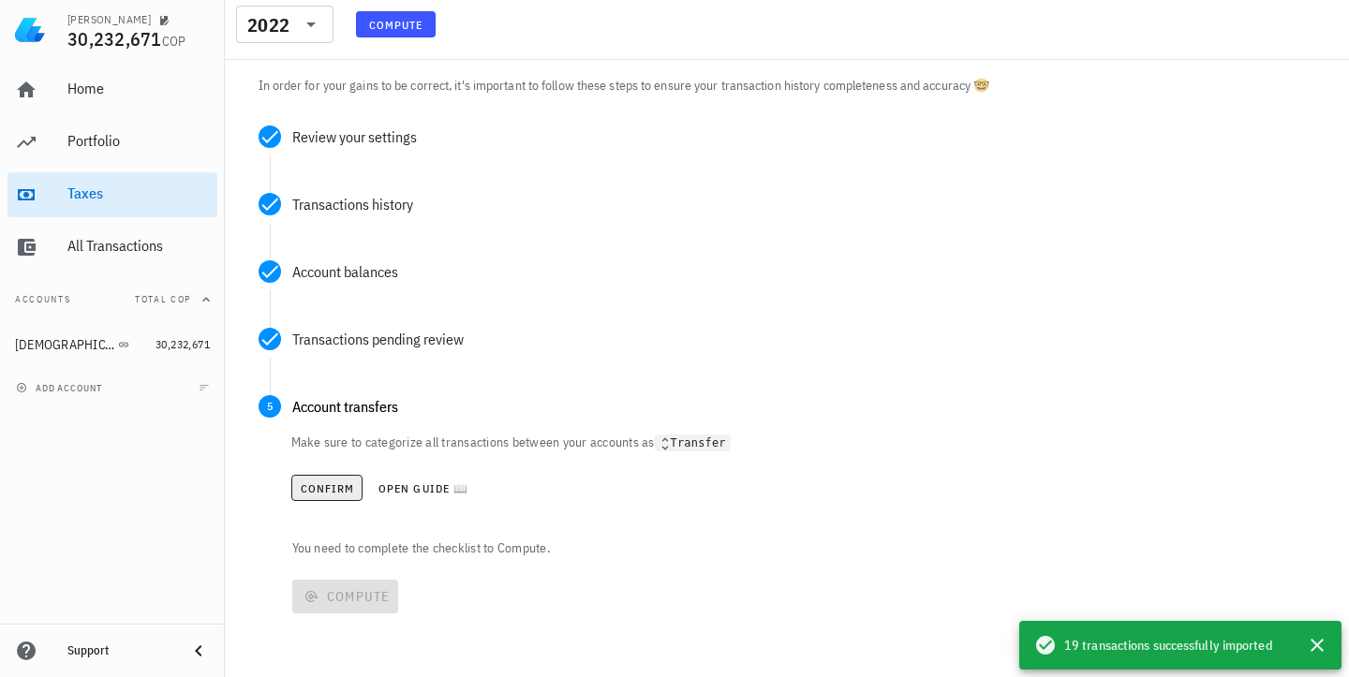
scroll to position [169, 0]
click at [323, 492] on span "Confirm" at bounding box center [327, 489] width 55 height 14
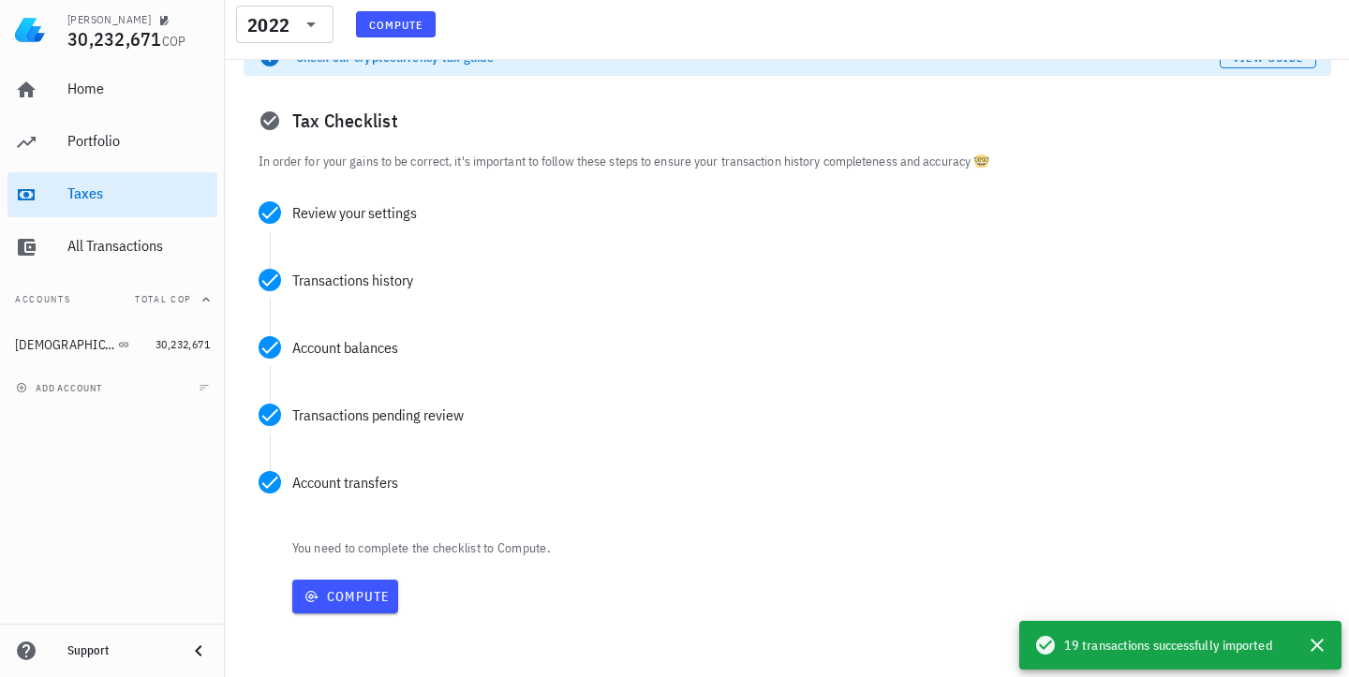
scroll to position [93, 0]
click at [343, 597] on span "Compute" at bounding box center [345, 596] width 91 height 17
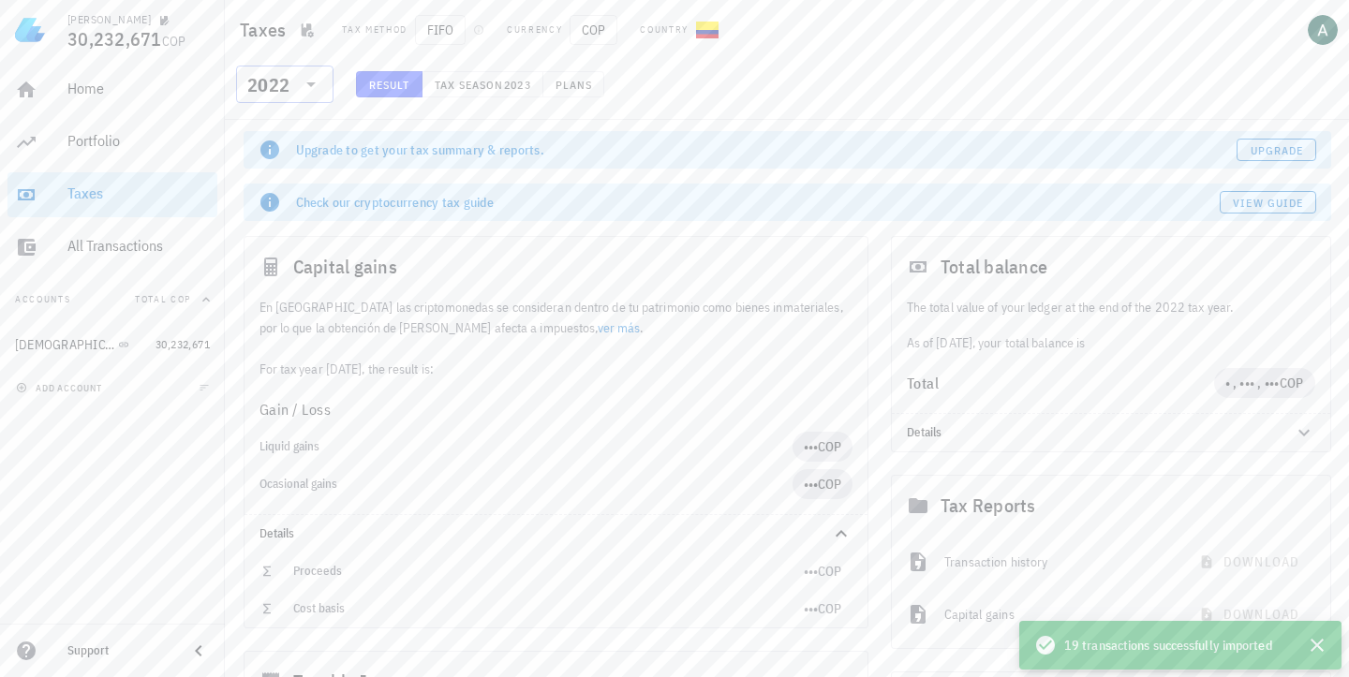
click at [304, 88] on icon at bounding box center [311, 84] width 22 height 22
click at [276, 216] on div "2023" at bounding box center [284, 208] width 67 height 30
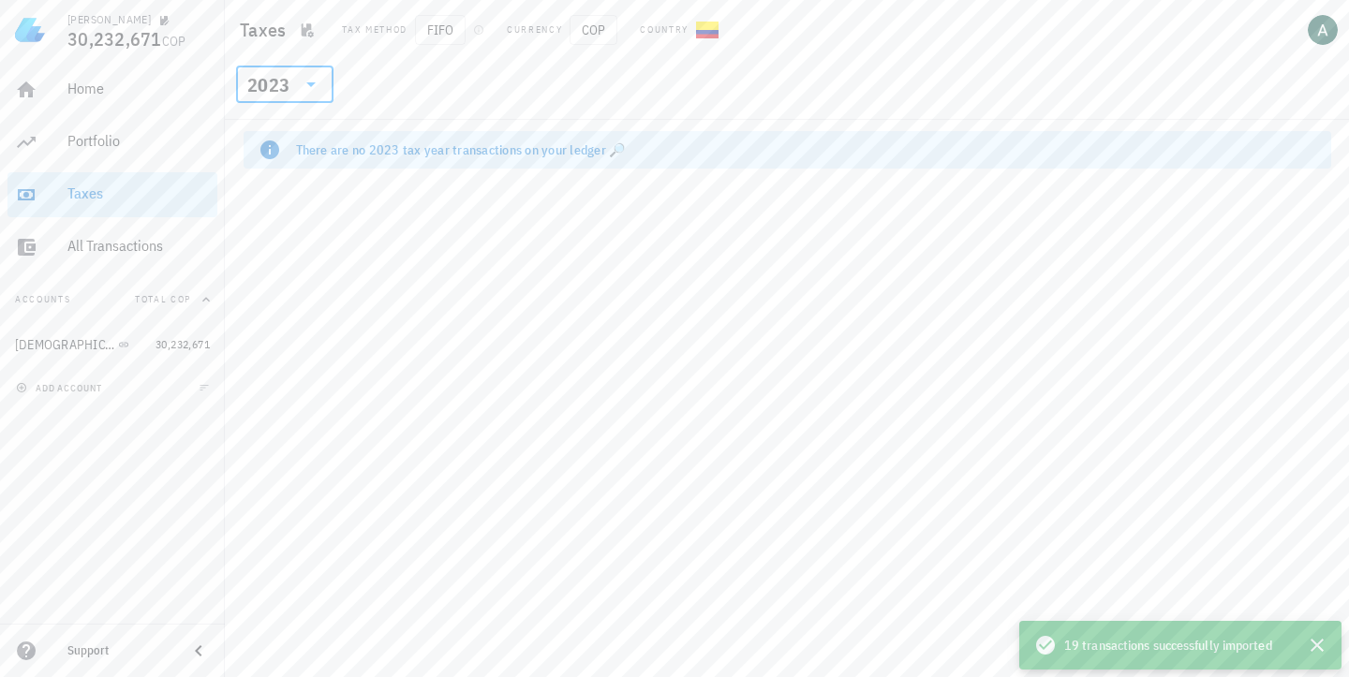
click at [311, 91] on icon at bounding box center [311, 84] width 22 height 22
click at [272, 255] on div "2022" at bounding box center [284, 245] width 67 height 30
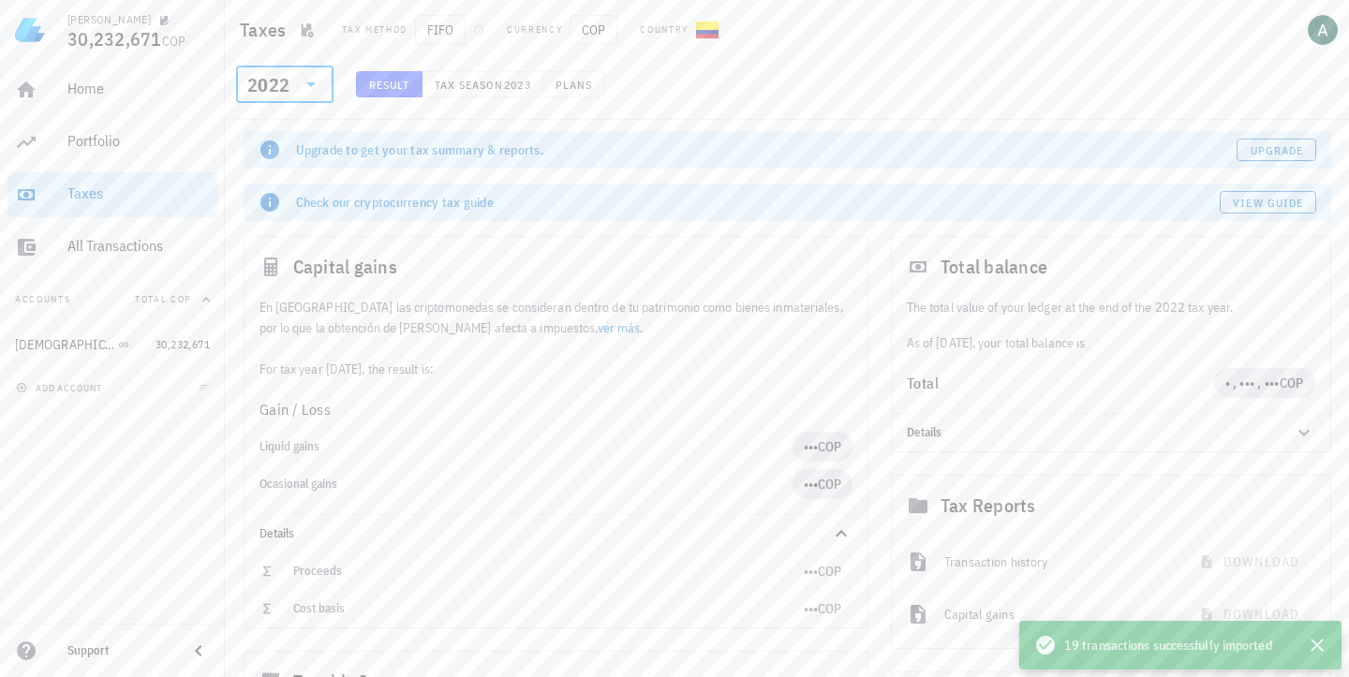
click at [310, 83] on icon at bounding box center [310, 84] width 9 height 5
click at [273, 171] on div "2024" at bounding box center [284, 170] width 67 height 15
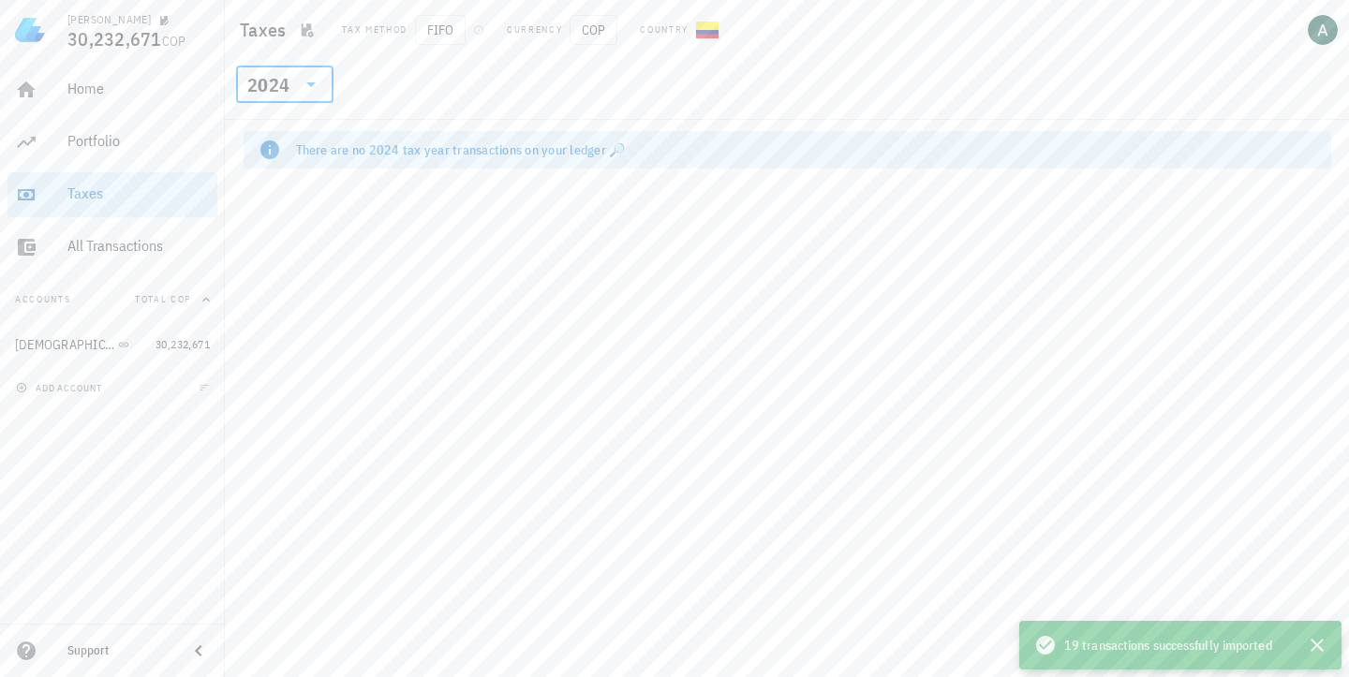
click at [334, 149] on div "There are no 2024 tax year transactions on your ledger 🔎" at bounding box center [806, 150] width 1020 height 19
click at [617, 156] on div "There are no 2024 tax year transactions on your ledger 🔎" at bounding box center [806, 150] width 1020 height 19
drag, startPoint x: 446, startPoint y: 33, endPoint x: 476, endPoint y: 93, distance: 67.0
click at [476, 93] on header "Taxes Tax method FIFO Currency COP Country ​ 2024" at bounding box center [787, 60] width 1124 height 120
click at [476, 93] on div "​ 2024" at bounding box center [787, 90] width 1117 height 49
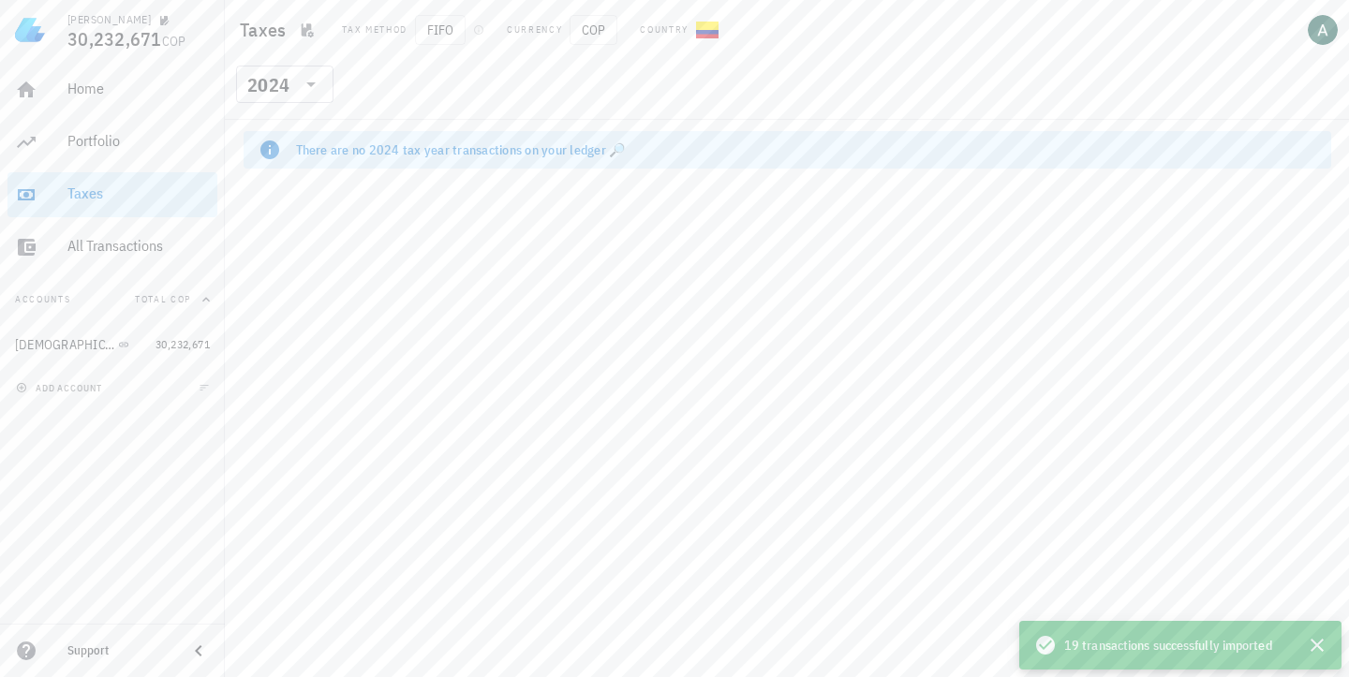
click at [315, 154] on div "There are no 2024 tax year transactions on your ledger 🔎" at bounding box center [806, 150] width 1020 height 19
click at [122, 242] on div "All Transactions" at bounding box center [138, 246] width 142 height 18
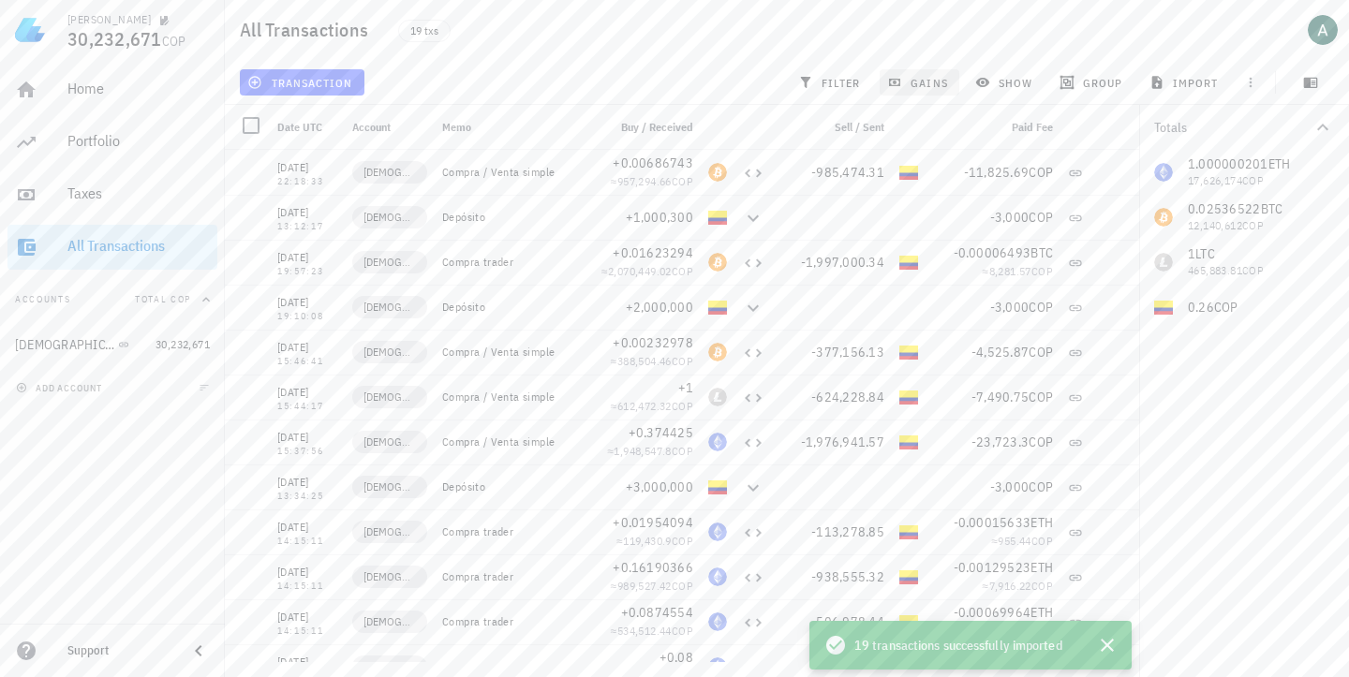
click at [942, 78] on span "gains" at bounding box center [919, 82] width 56 height 15
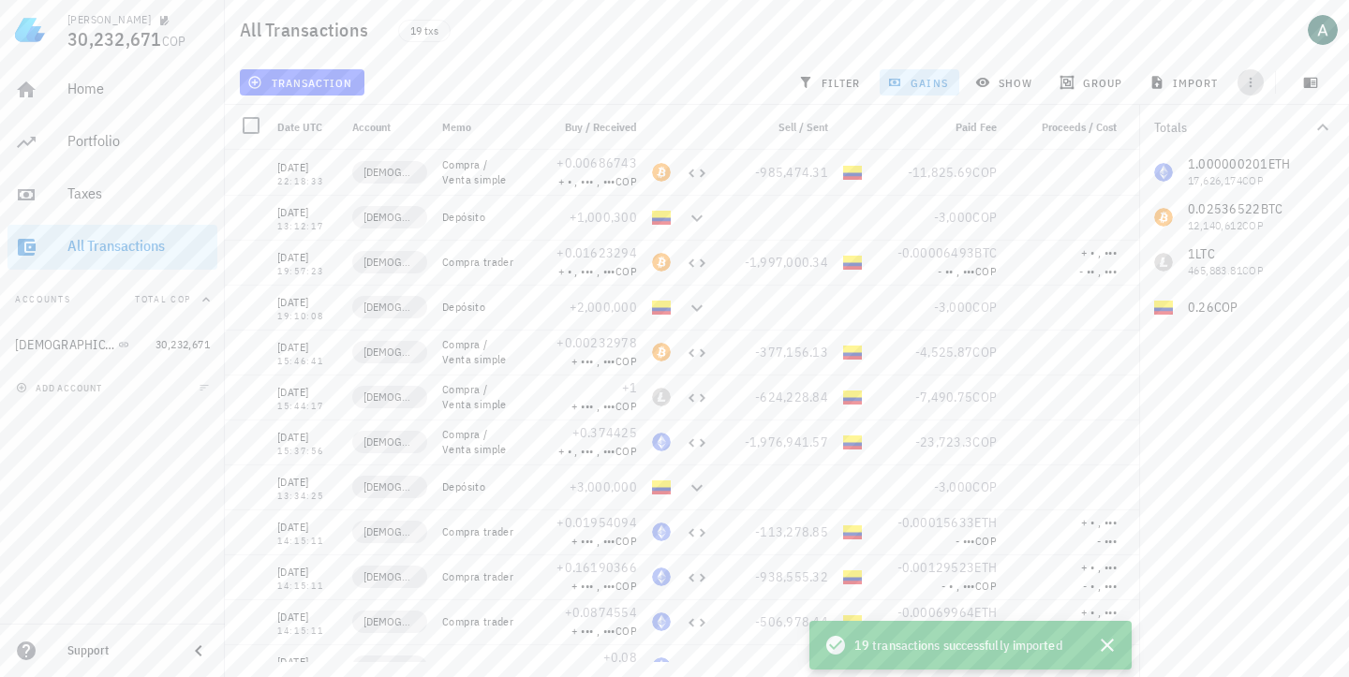
click at [1248, 81] on icon "button" at bounding box center [1250, 82] width 15 height 15
click at [1093, 54] on div "All Transactions 19 txs" at bounding box center [787, 30] width 1124 height 60
click at [998, 82] on span "show" at bounding box center [1005, 82] width 53 height 15
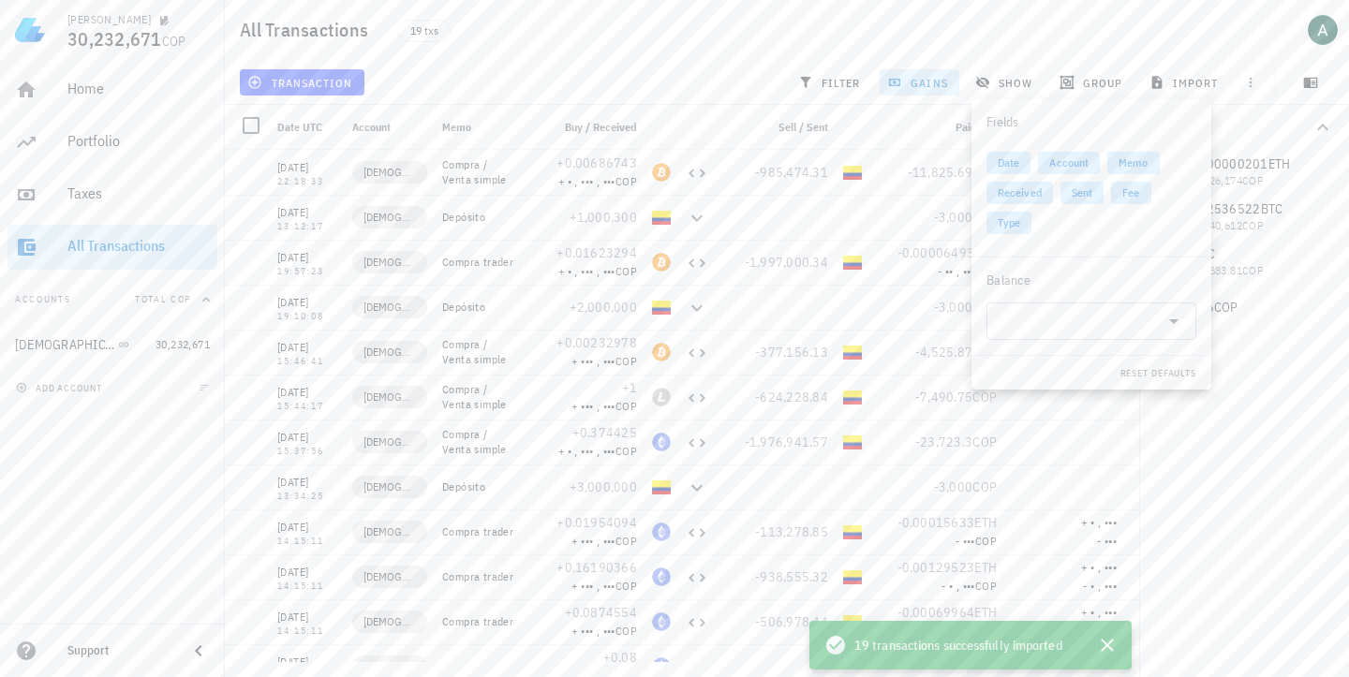
click at [971, 59] on div "All Transactions 19 txs" at bounding box center [787, 30] width 1124 height 60
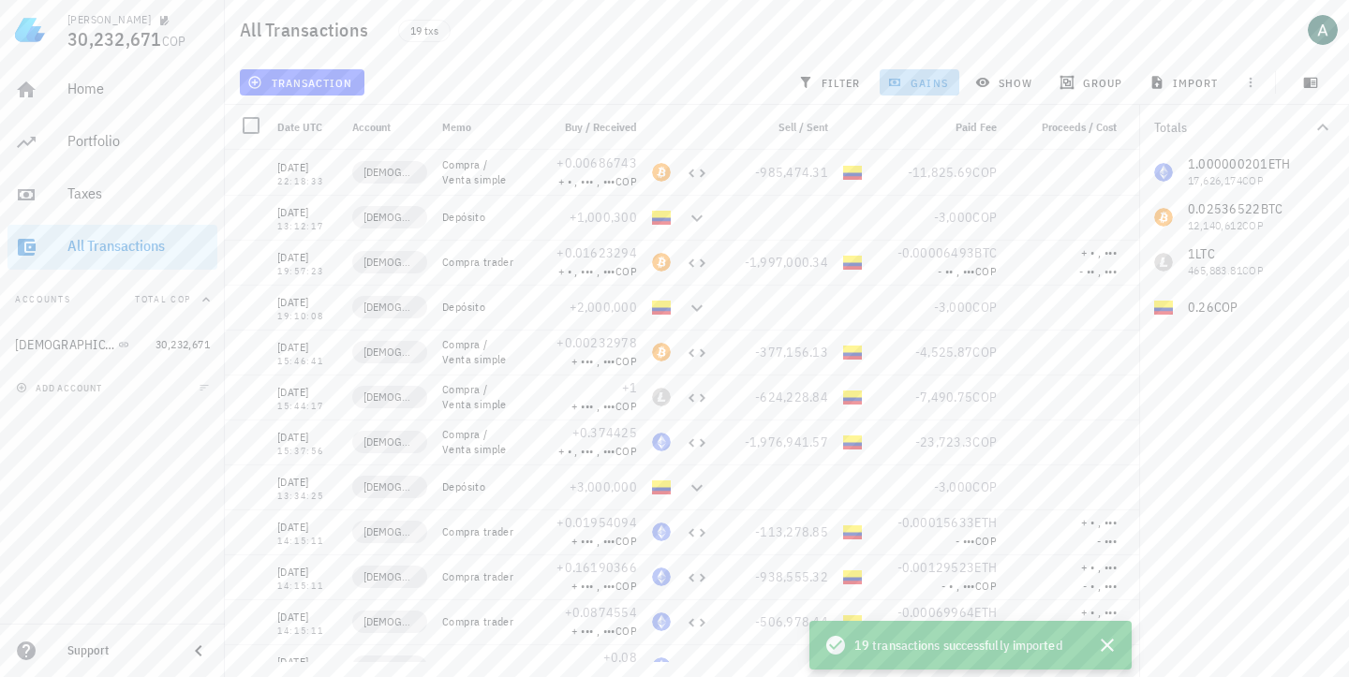
click at [933, 79] on span "gains" at bounding box center [919, 82] width 56 height 15
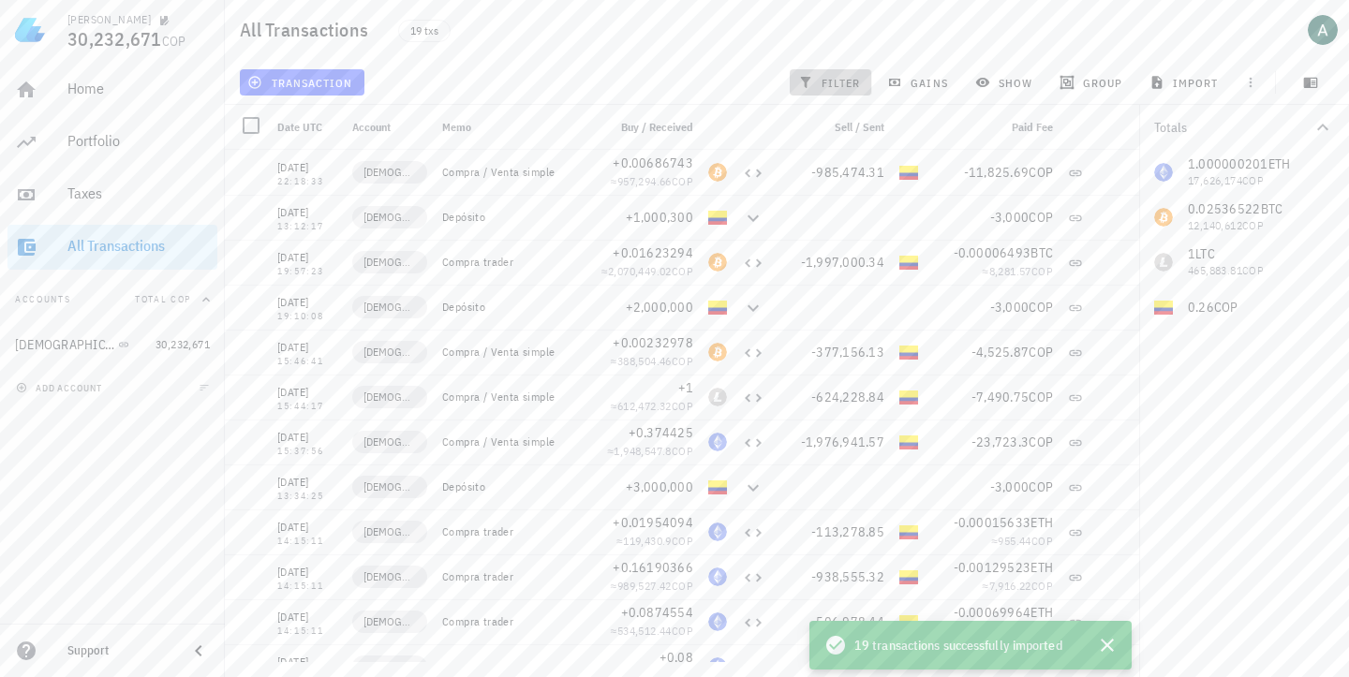
click at [843, 79] on span "filter" at bounding box center [831, 82] width 59 height 15
click at [108, 132] on div "Portfolio" at bounding box center [138, 141] width 142 height 18
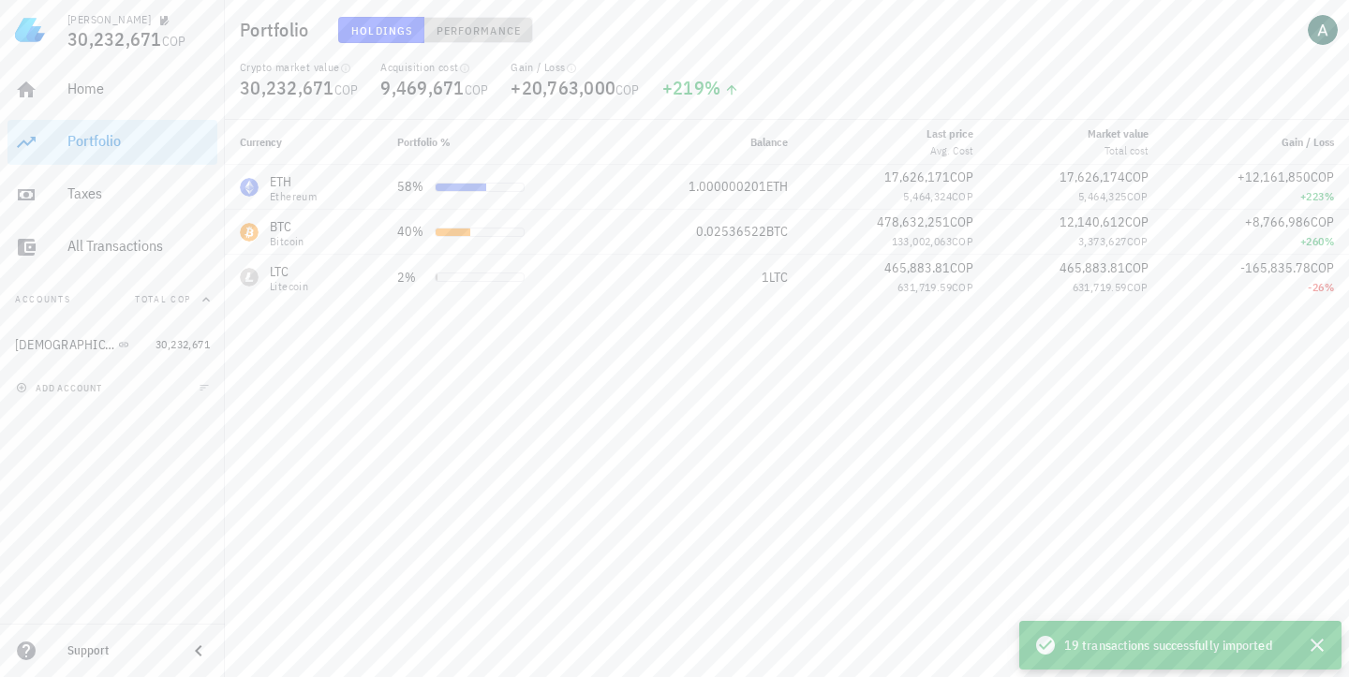
click at [469, 34] on span "Performance" at bounding box center [478, 30] width 85 height 14
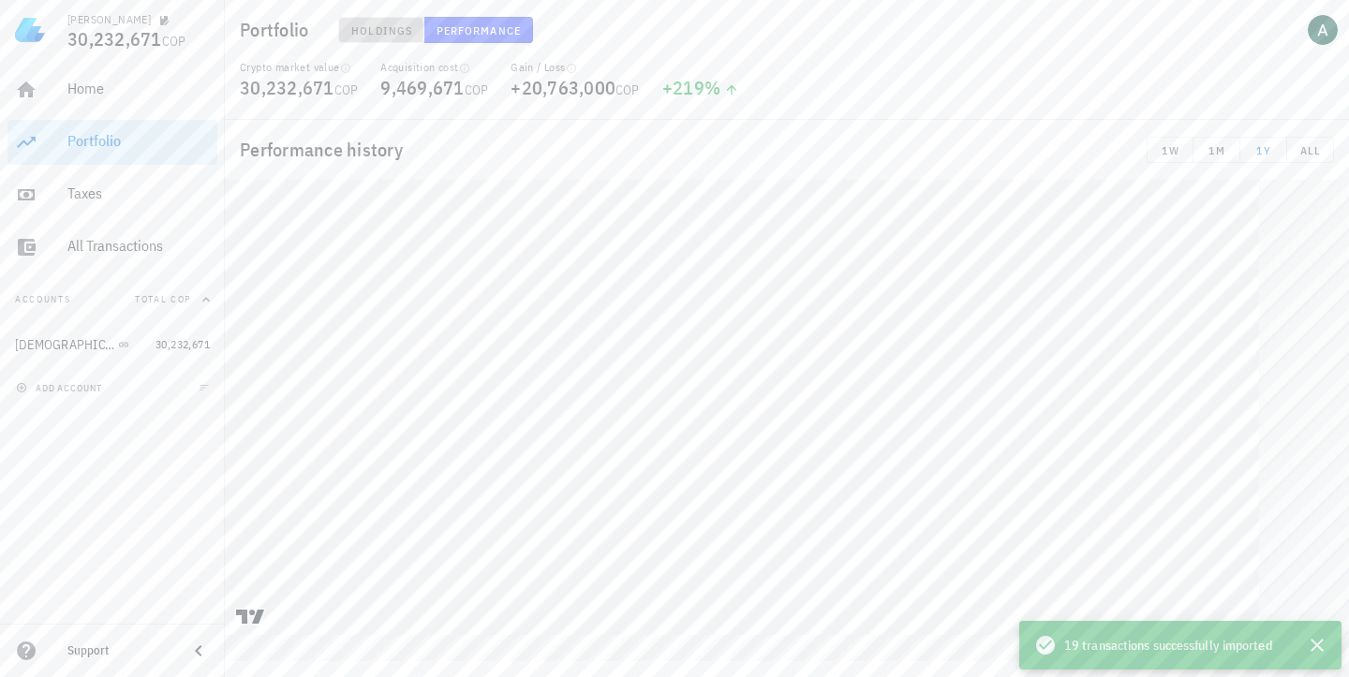
click at [380, 33] on span "Holdings" at bounding box center [381, 30] width 62 height 14
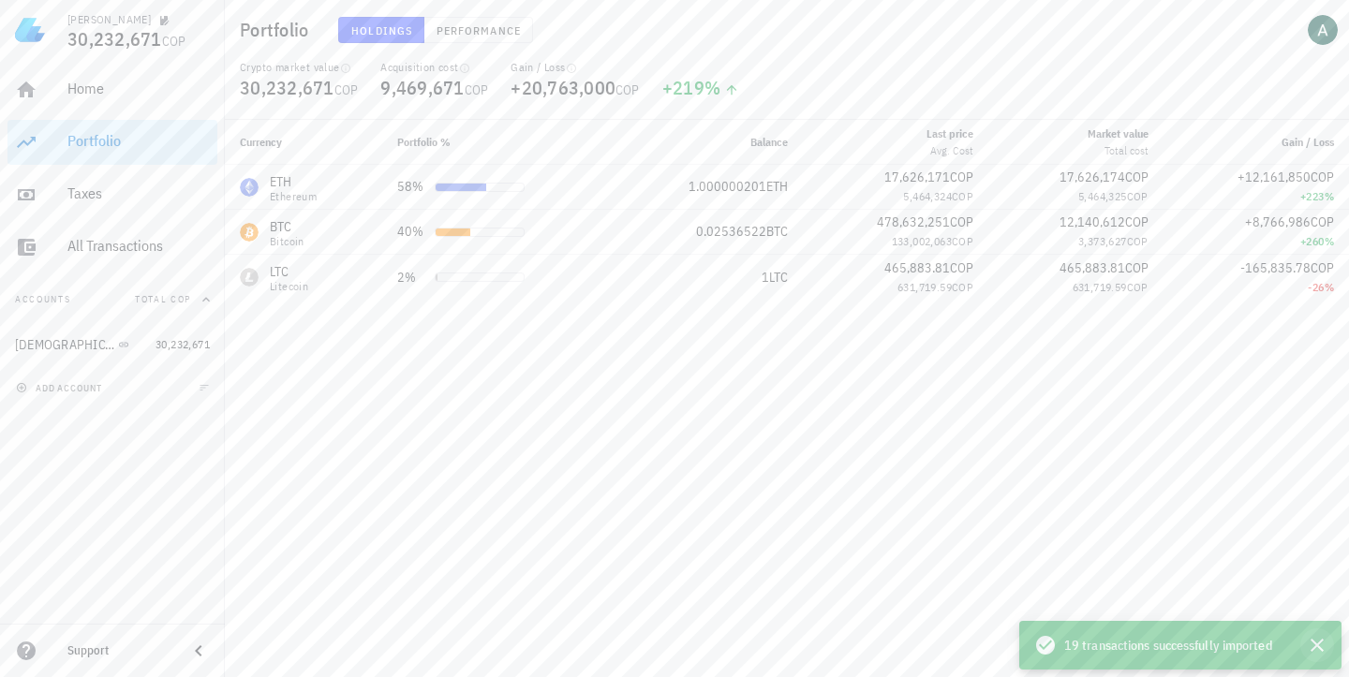
click at [1325, 648] on icon "button" at bounding box center [1317, 645] width 22 height 22
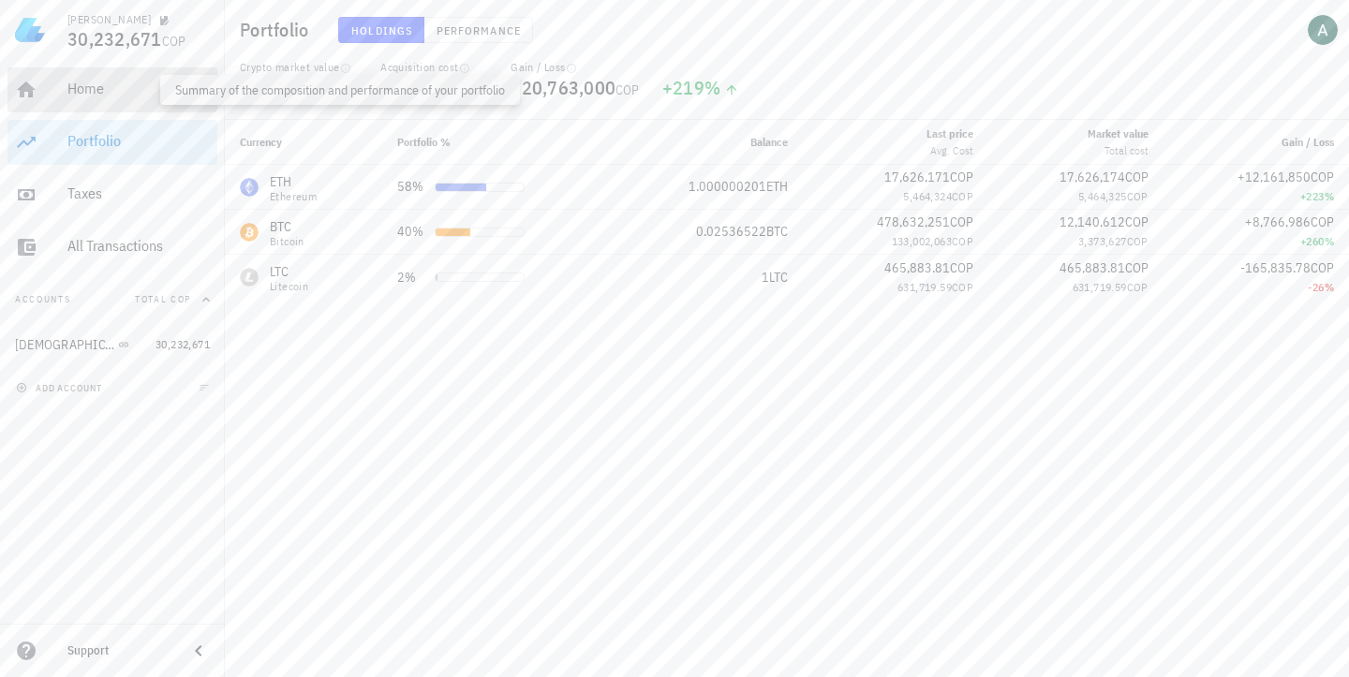
click at [78, 91] on div "Home" at bounding box center [138, 89] width 142 height 18
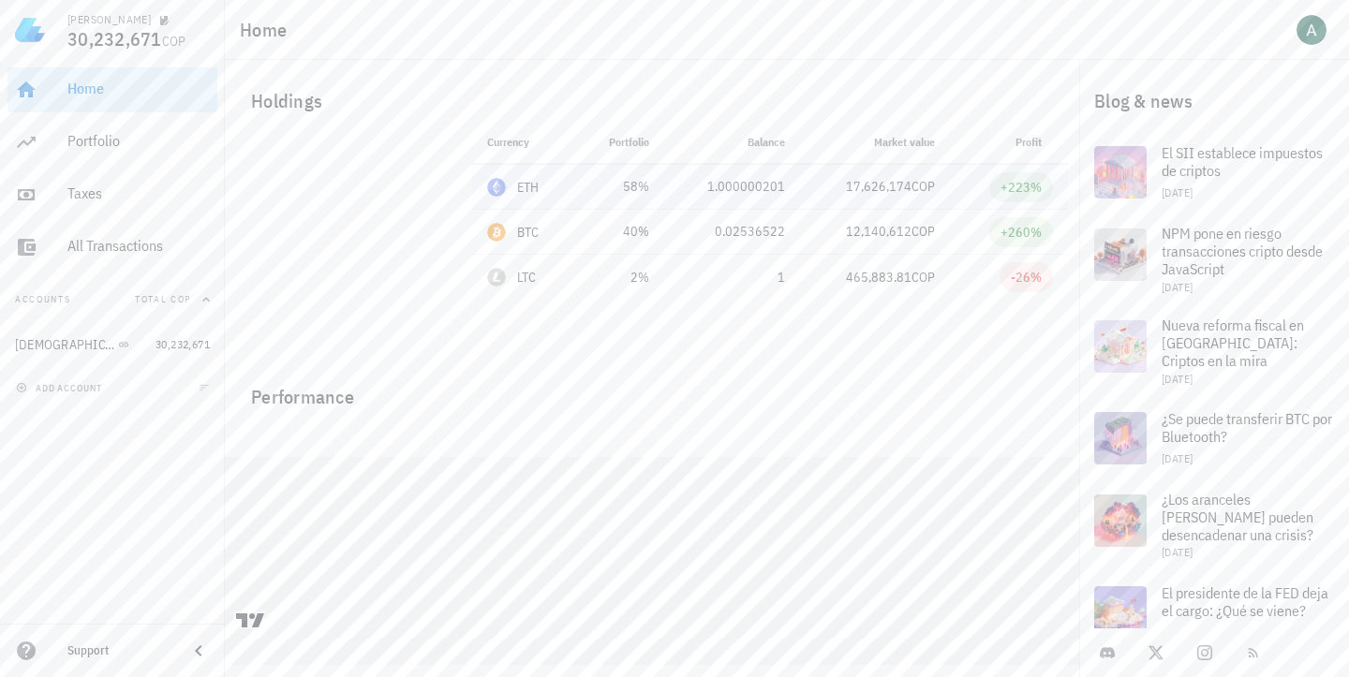
click at [517, 189] on div "ETH" at bounding box center [528, 187] width 22 height 19
click at [498, 185] on div "ETH-icon" at bounding box center [496, 187] width 19 height 19
click at [151, 345] on link "Buda 30,232,671" at bounding box center [112, 344] width 210 height 45
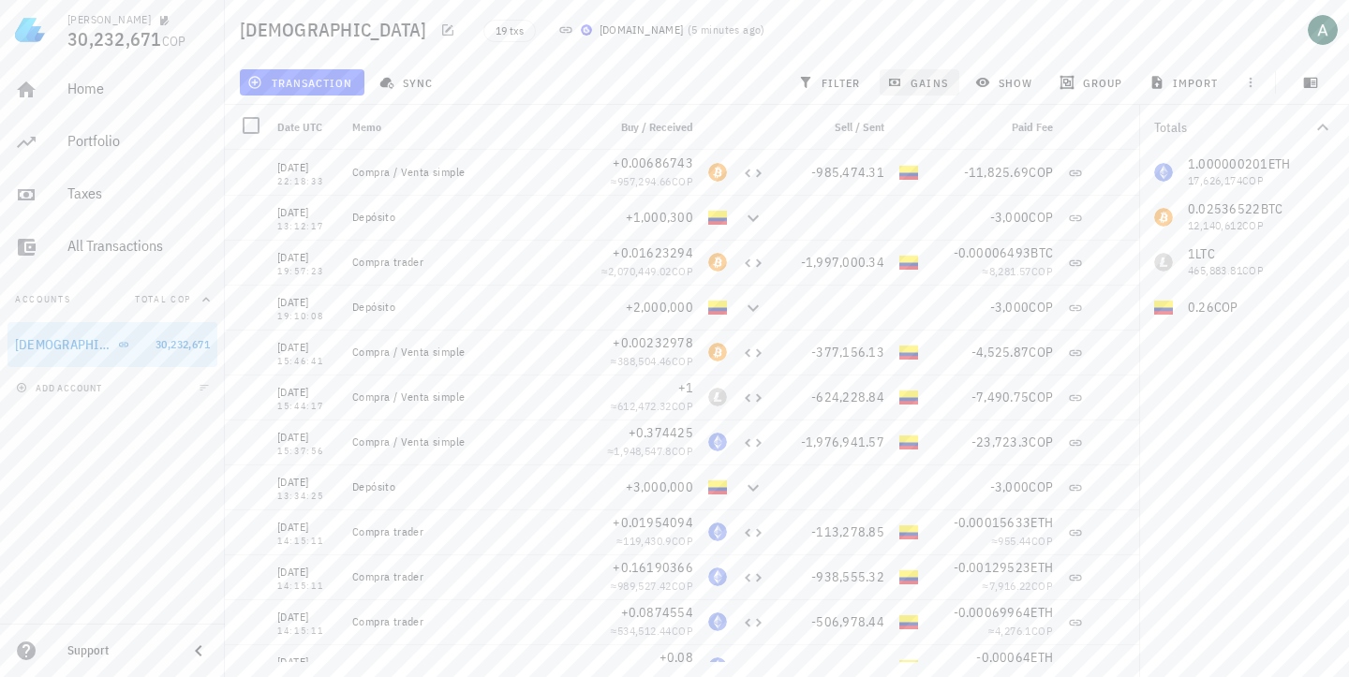
click at [933, 78] on span "gains" at bounding box center [919, 82] width 56 height 15
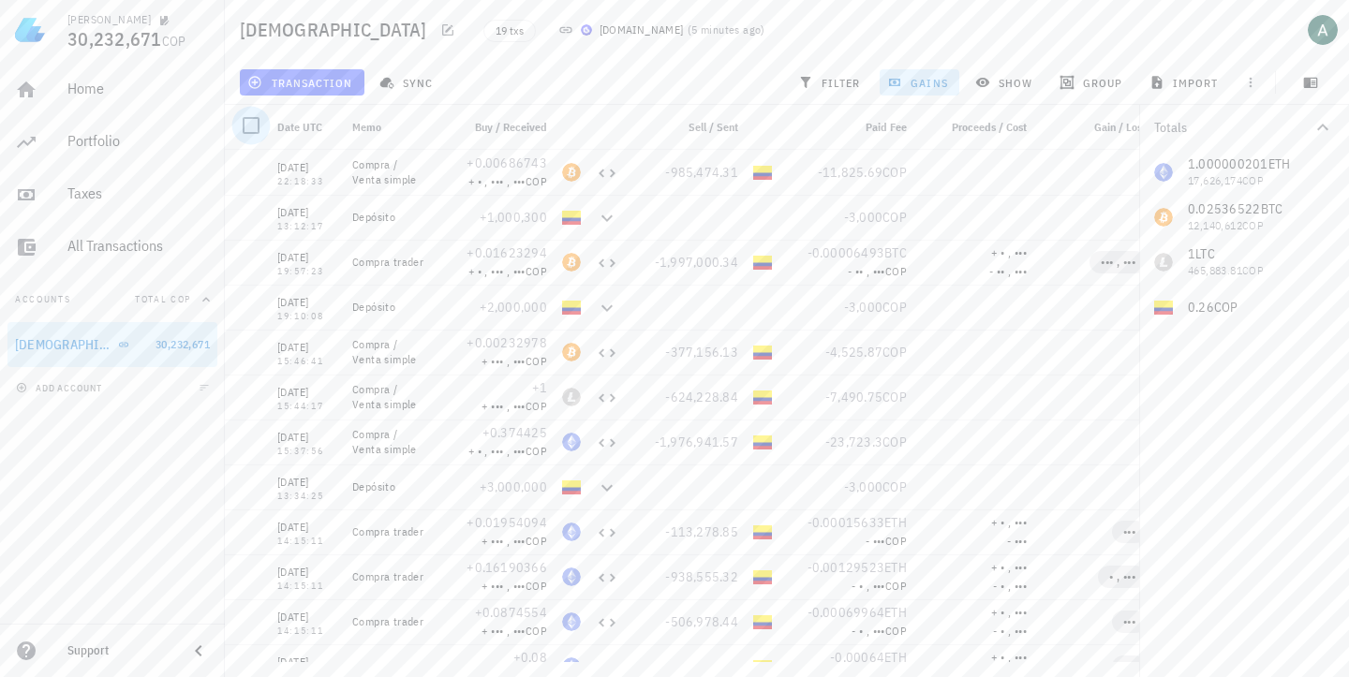
click at [254, 126] on div at bounding box center [251, 126] width 32 height 32
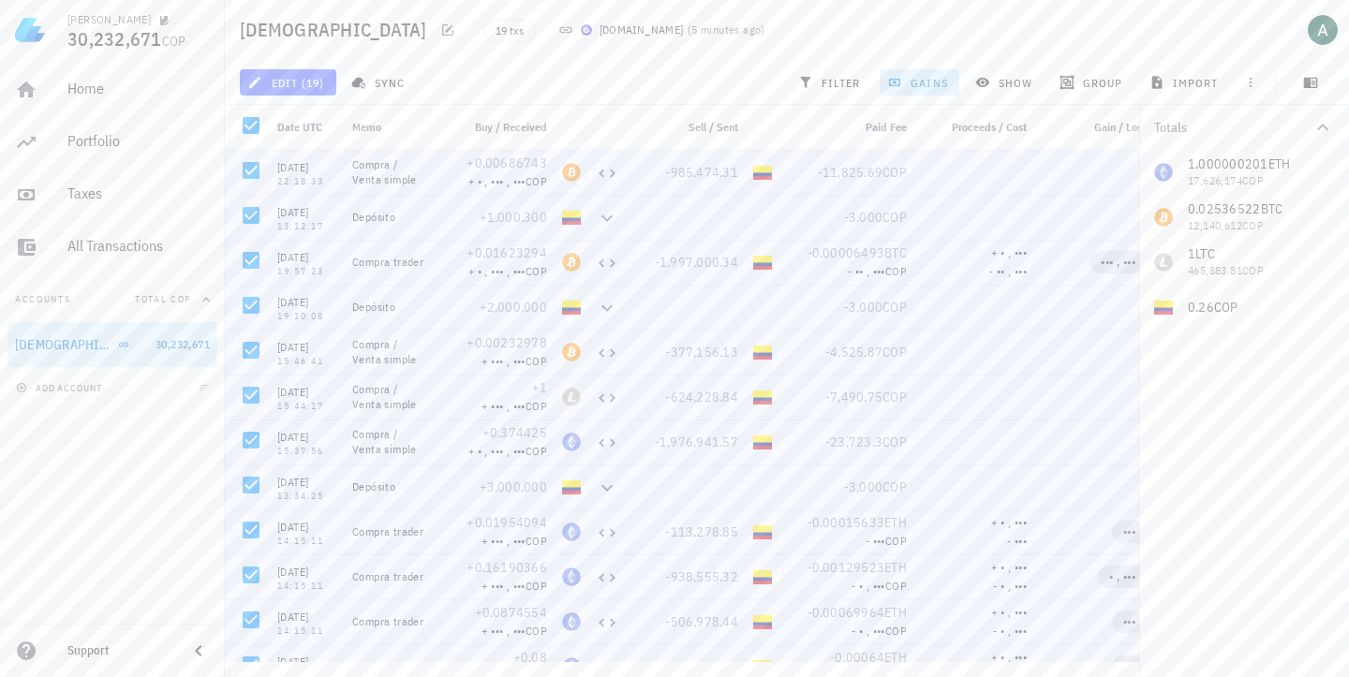
click at [312, 86] on span "edit (19)" at bounding box center [287, 82] width 73 height 15
click at [459, 84] on div "edit (19) sync filter gains show group import" at bounding box center [787, 82] width 1102 height 45
click at [251, 129] on div at bounding box center [251, 126] width 32 height 32
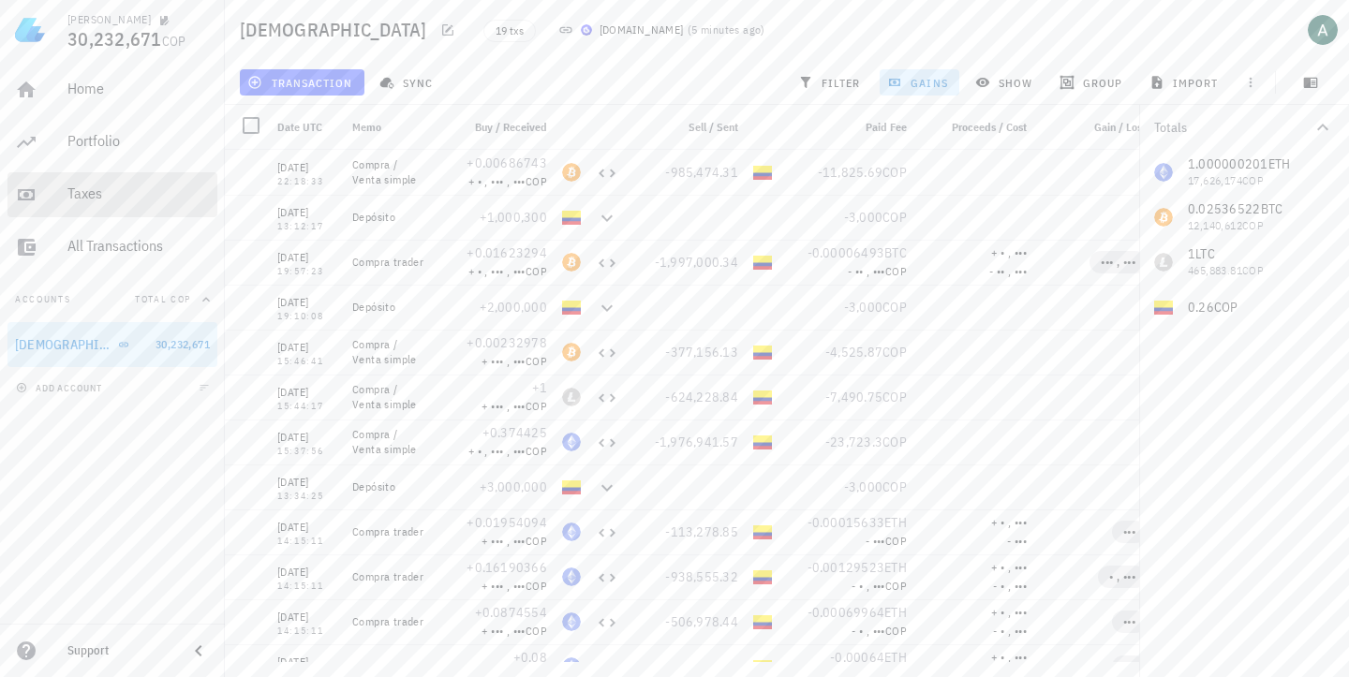
click at [78, 198] on div "Taxes" at bounding box center [138, 194] width 142 height 18
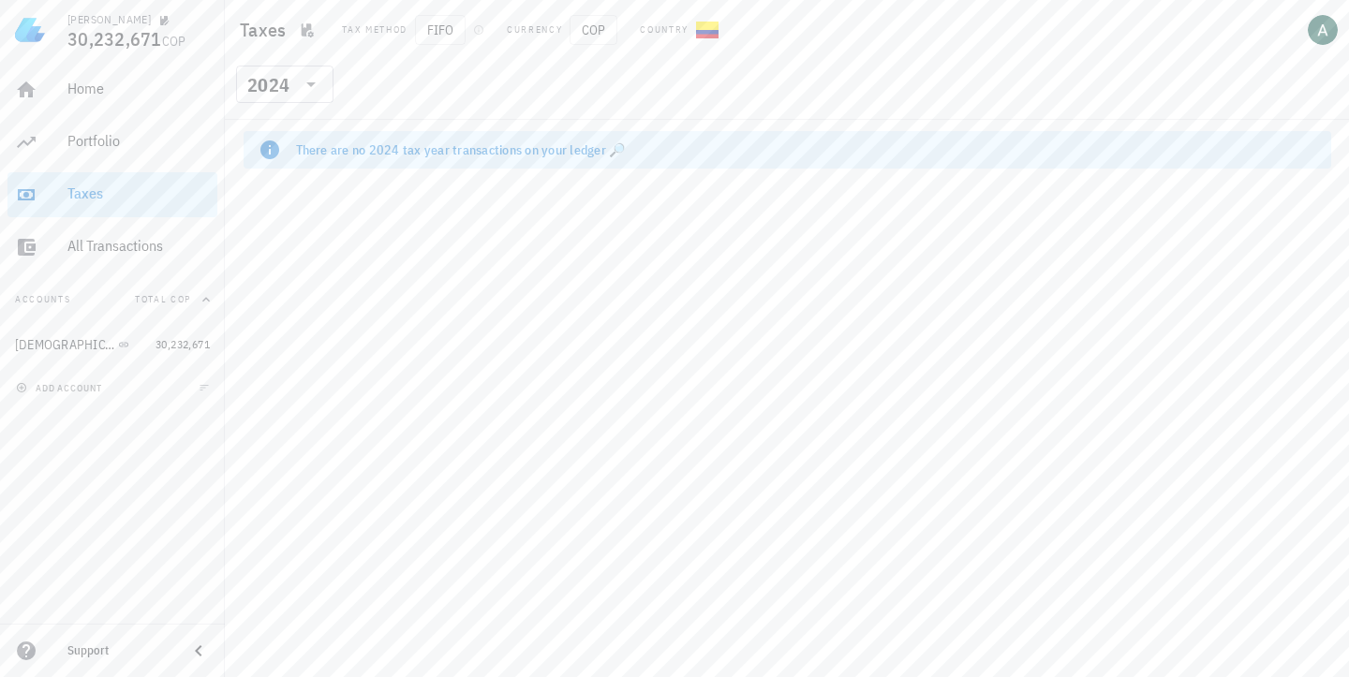
click at [407, 162] on div "There are no 2024 tax year transactions on your ledger 🔎" at bounding box center [788, 149] width 1088 height 37
click at [313, 84] on icon at bounding box center [310, 84] width 9 height 5
click at [280, 284] on div "2021" at bounding box center [284, 282] width 67 height 15
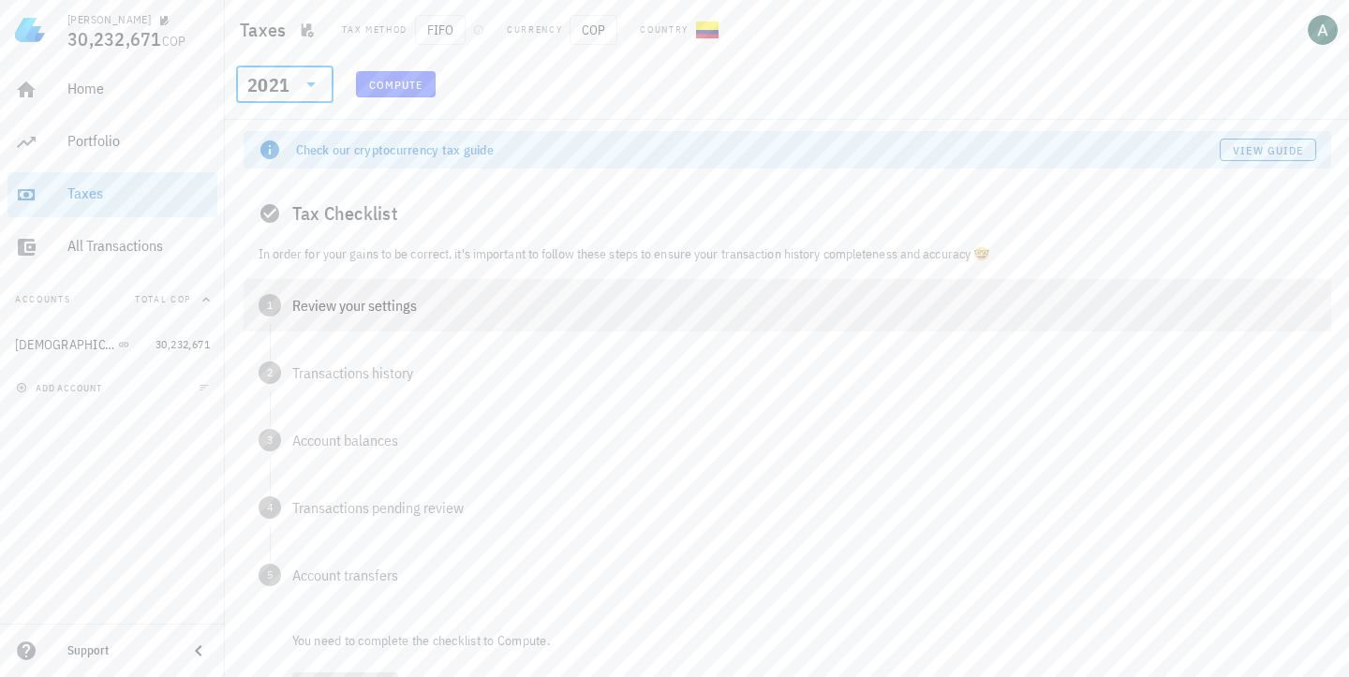
click at [288, 309] on div "1 Review your settings" at bounding box center [788, 305] width 1088 height 52
click at [318, 384] on span "Confirm" at bounding box center [328, 386] width 55 height 14
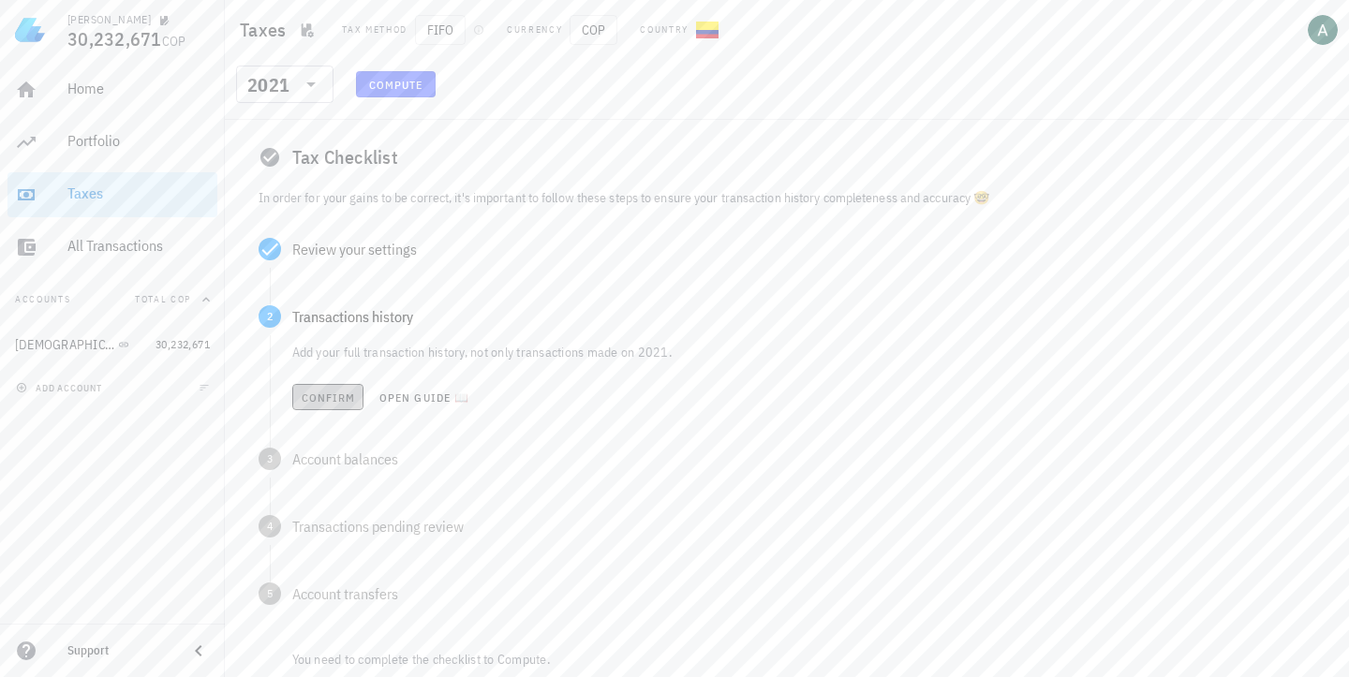
click at [339, 402] on span "Confirm" at bounding box center [328, 398] width 55 height 14
click at [322, 463] on span "Confirm" at bounding box center [328, 465] width 55 height 14
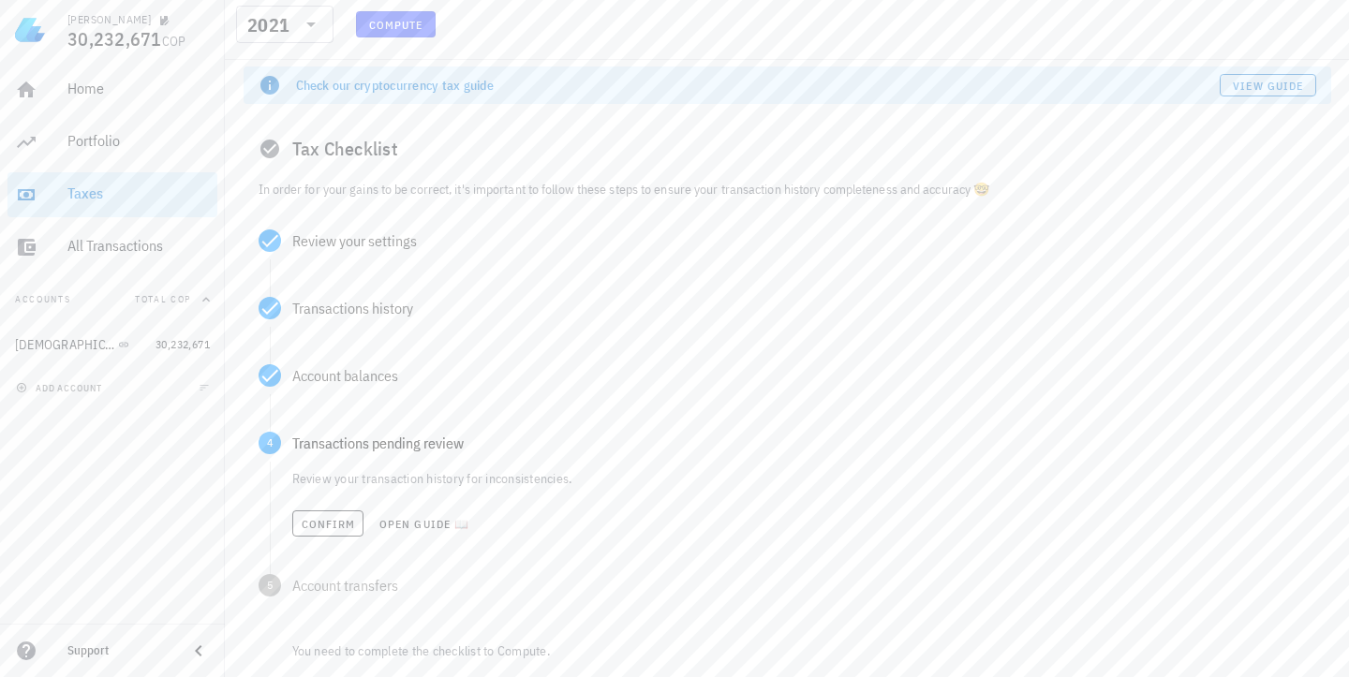
scroll to position [98, 0]
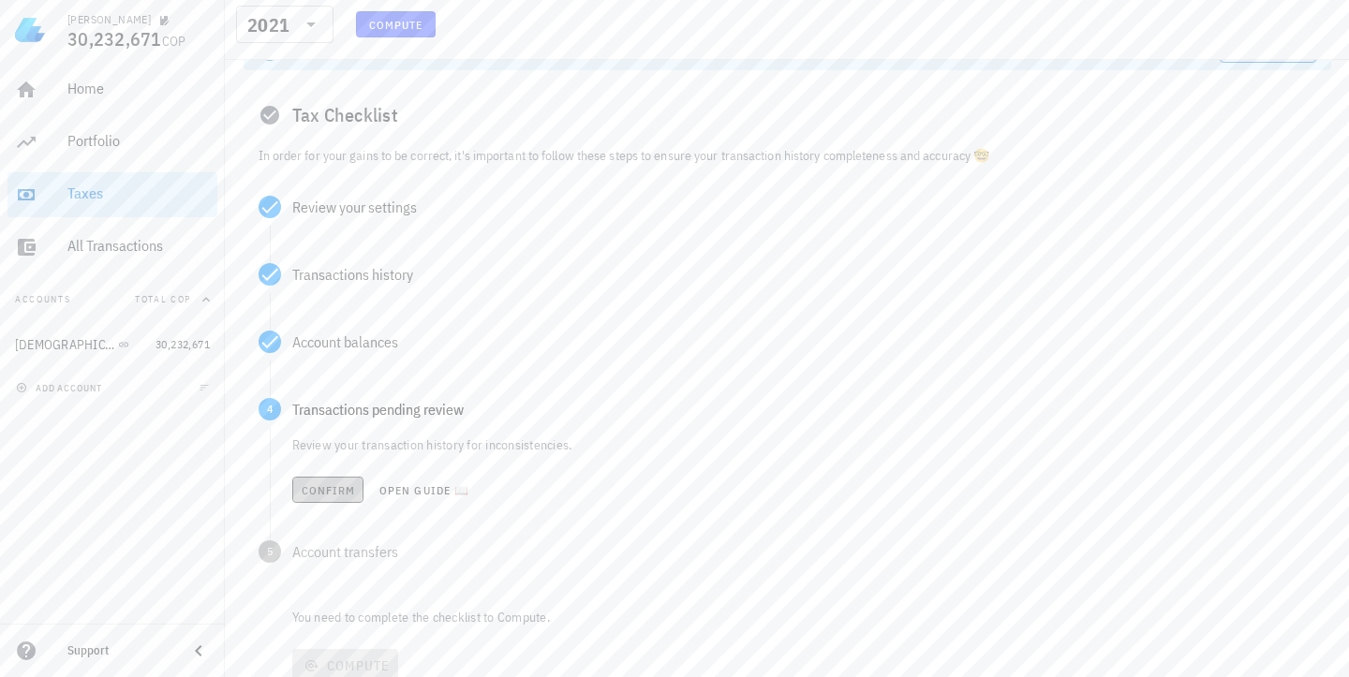
click at [320, 489] on span "Confirm" at bounding box center [328, 490] width 55 height 14
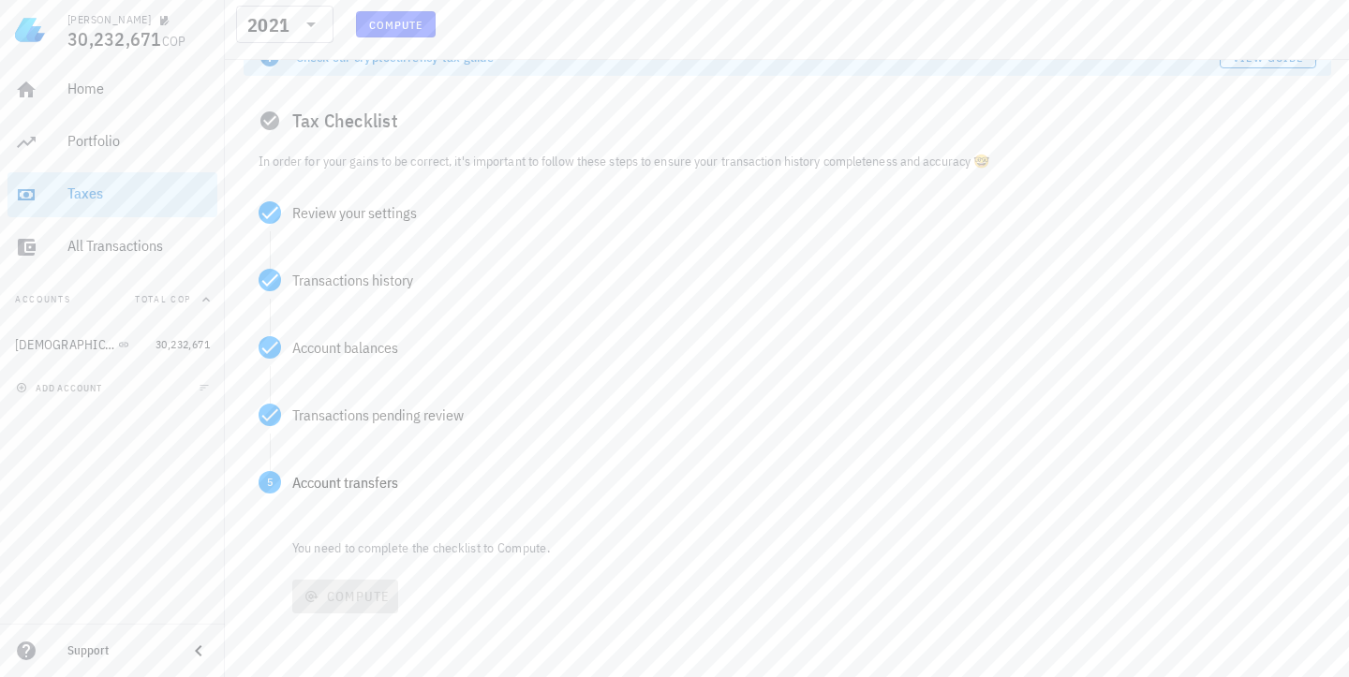
scroll to position [93, 0]
click at [323, 556] on button "Confirm" at bounding box center [327, 564] width 72 height 26
click at [341, 602] on span "Compute" at bounding box center [345, 596] width 91 height 17
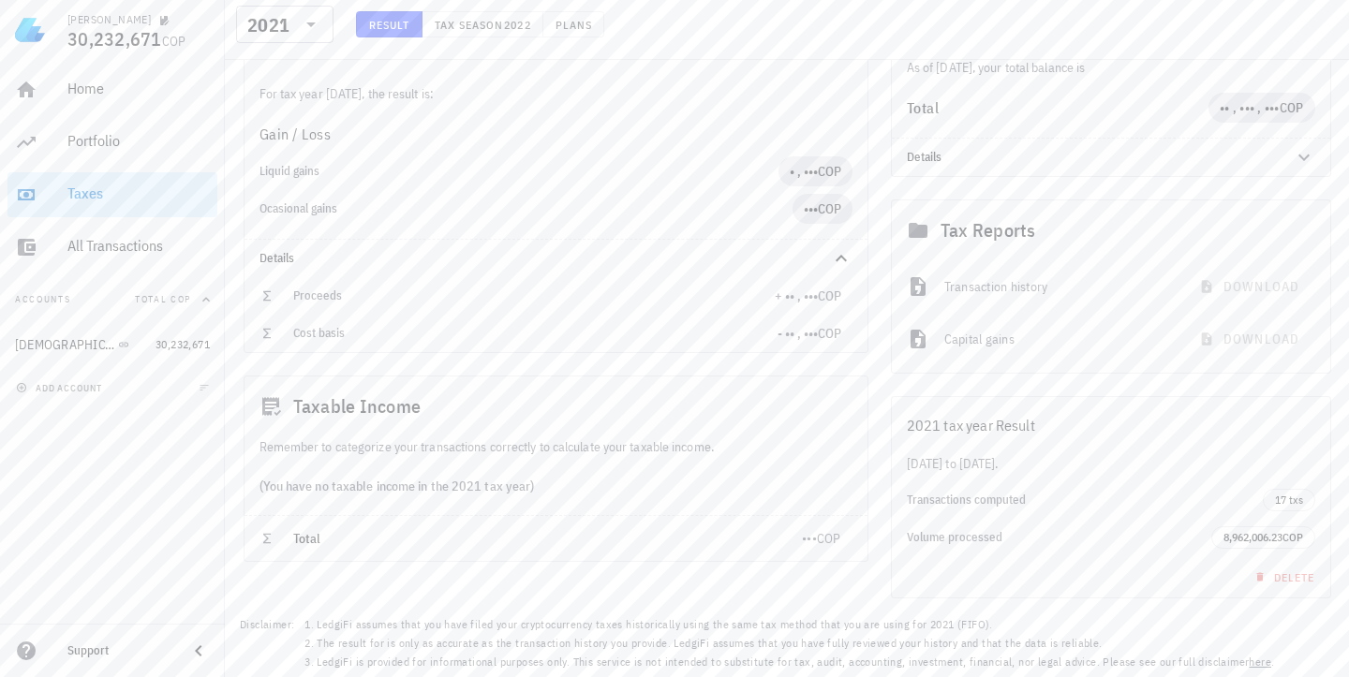
scroll to position [275, 0]
click at [286, 538] on div "Total ••• COP" at bounding box center [556, 538] width 623 height 45
drag, startPoint x: 345, startPoint y: 443, endPoint x: 377, endPoint y: 482, distance: 49.9
click at [377, 482] on div "Taxable Income Remember to categorize your transactions correctly to calculate …" at bounding box center [556, 469] width 625 height 186
click at [377, 482] on div "(You have no taxable income in the 2021 tax year)" at bounding box center [556, 486] width 623 height 58
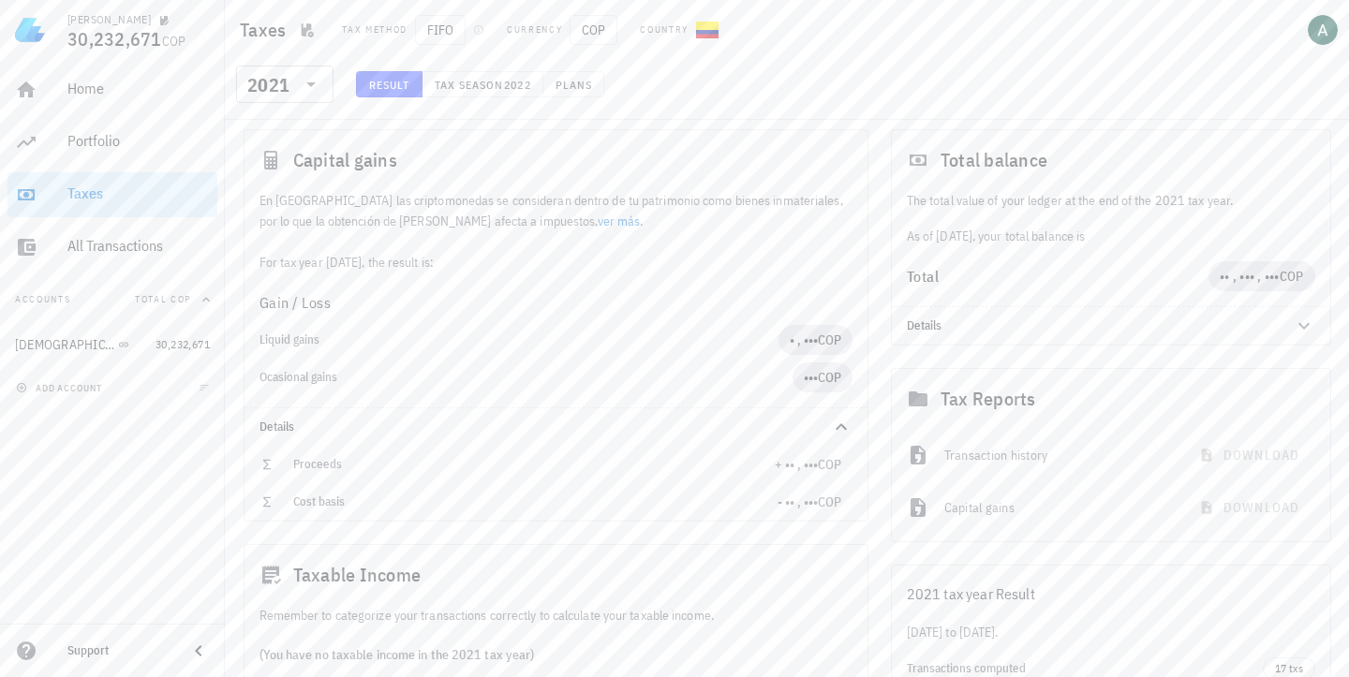
scroll to position [106, 0]
click at [1303, 327] on icon at bounding box center [1304, 327] width 22 height 22
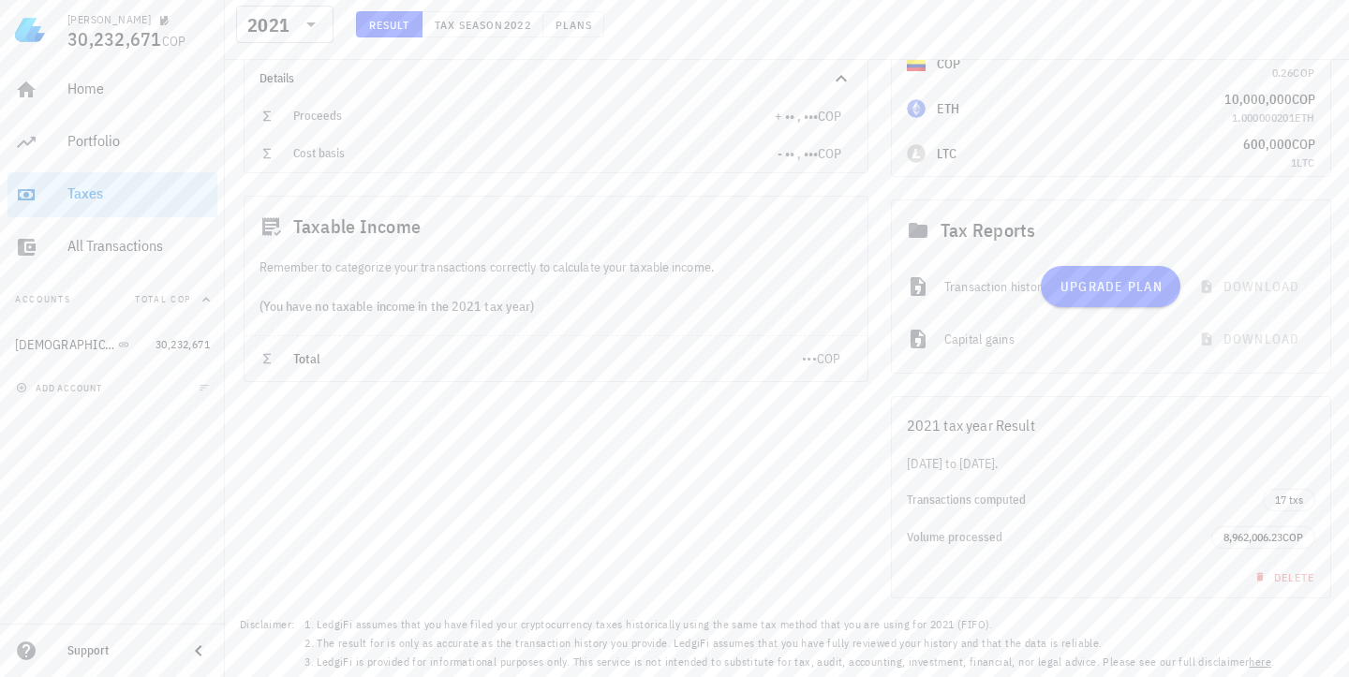
scroll to position [455, 0]
click at [1119, 276] on link "Upgrade plan" at bounding box center [1111, 286] width 140 height 41
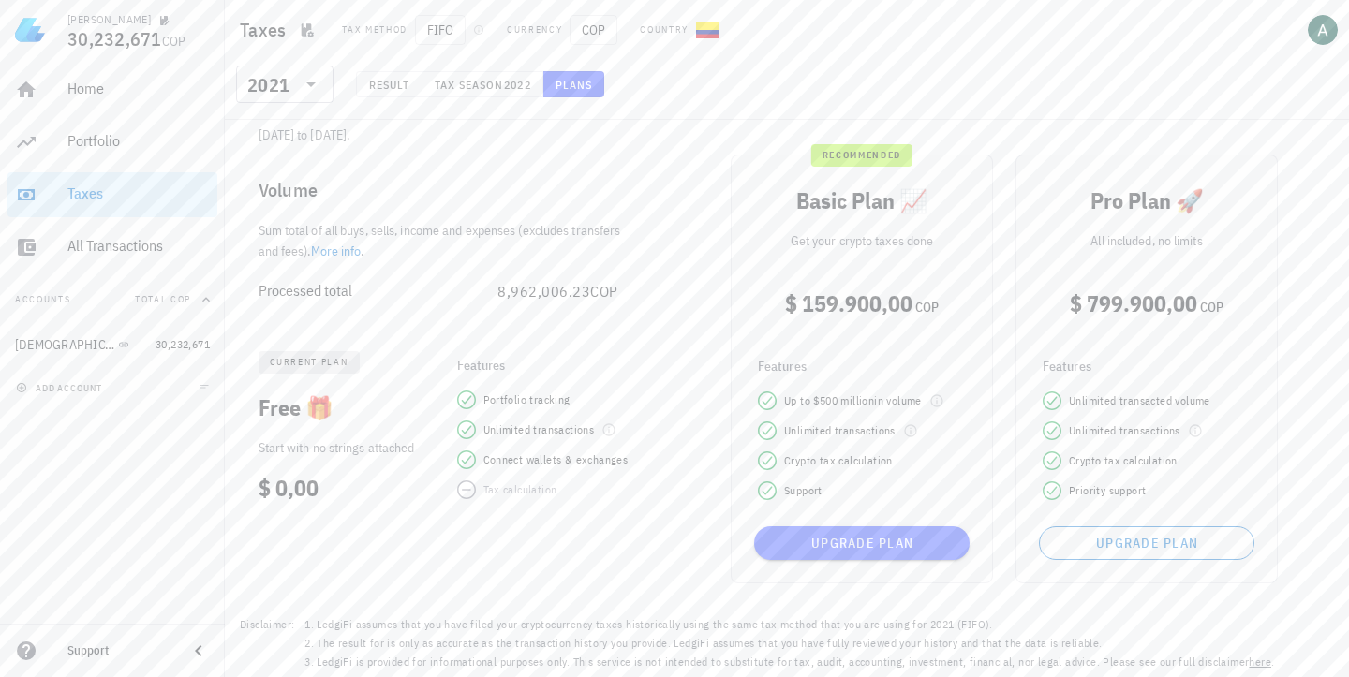
scroll to position [119, 0]
click at [477, 87] on span "Tax season" at bounding box center [469, 85] width 70 height 14
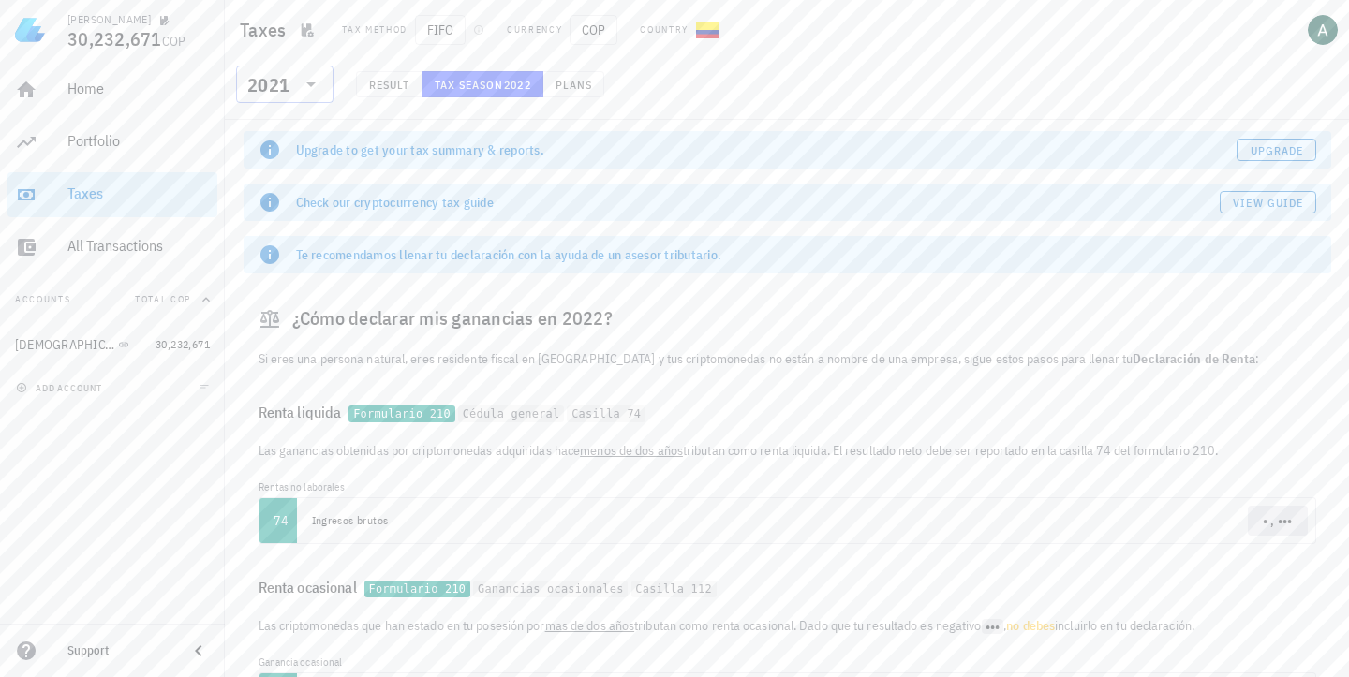
click at [305, 86] on icon at bounding box center [311, 84] width 22 height 22
click at [281, 179] on div "2024" at bounding box center [284, 171] width 67 height 30
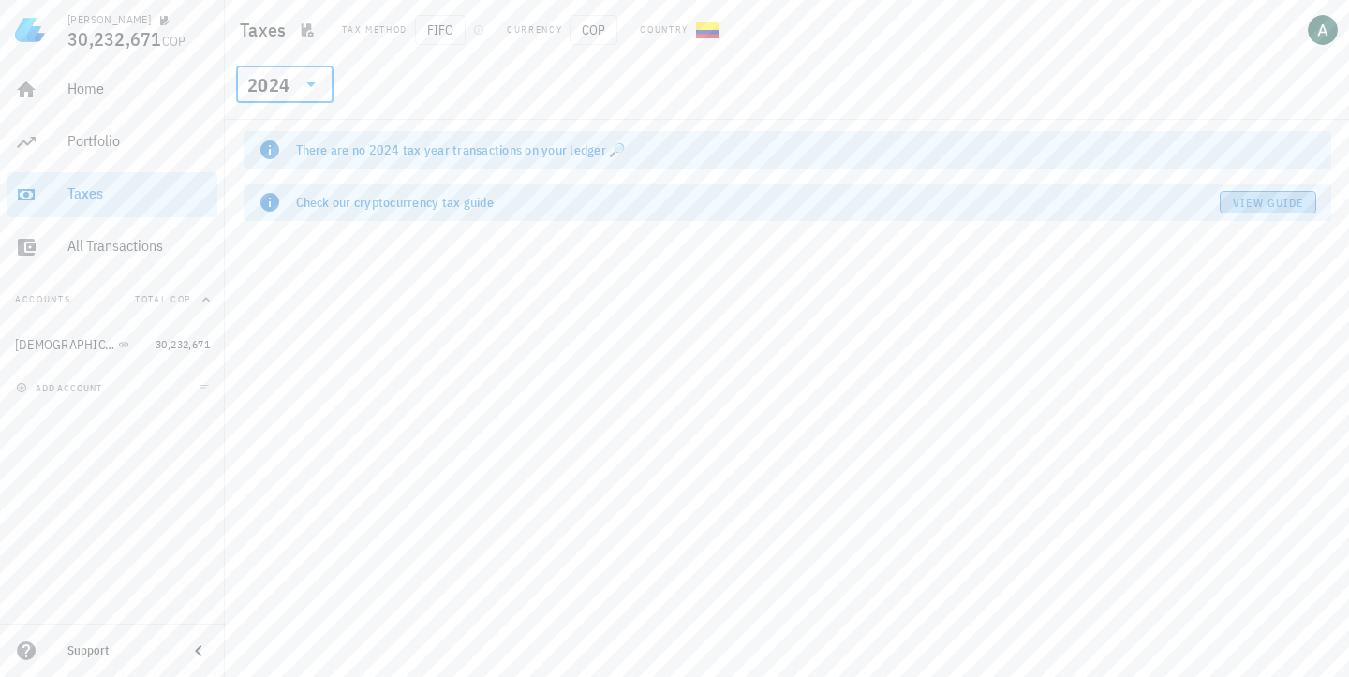
click at [1271, 201] on span "View guide" at bounding box center [1267, 203] width 71 height 14
